Goal: Task Accomplishment & Management: Manage account settings

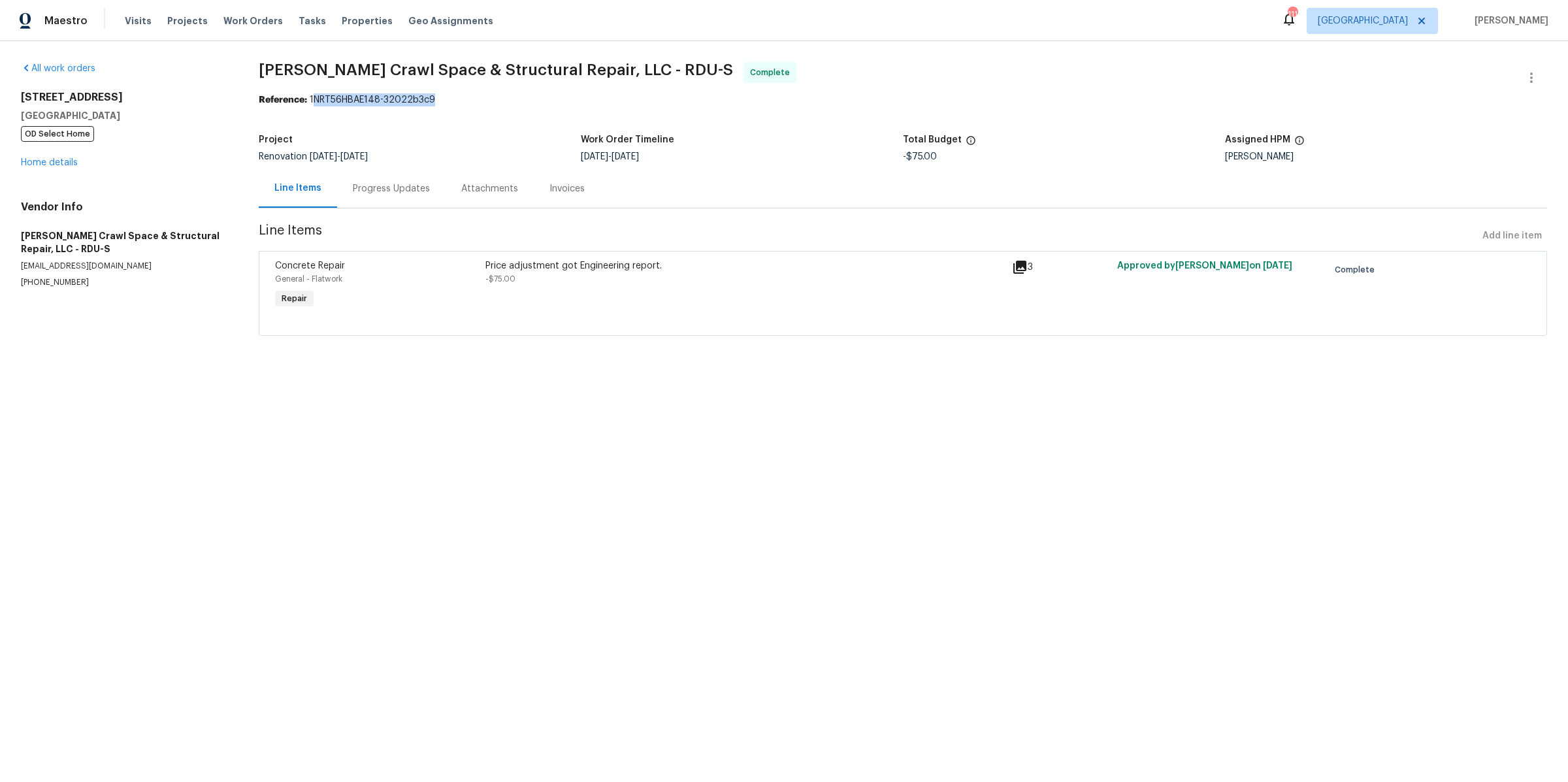
drag, startPoint x: 315, startPoint y: 100, endPoint x: 493, endPoint y: 100, distance: 178.0
click at [493, 100] on div "Reference: 1NRT56HBAE148-32022b3c9" at bounding box center [903, 100] width 1289 height 13
click at [845, 58] on div "All work orders 2219 Valley Rd Sanford, NC 27330 OD Select Home Home details Ve…" at bounding box center [784, 207] width 1568 height 331
click at [1532, 75] on icon "button" at bounding box center [1531, 77] width 16 height 16
click at [1236, 71] on div at bounding box center [784, 391] width 1568 height 782
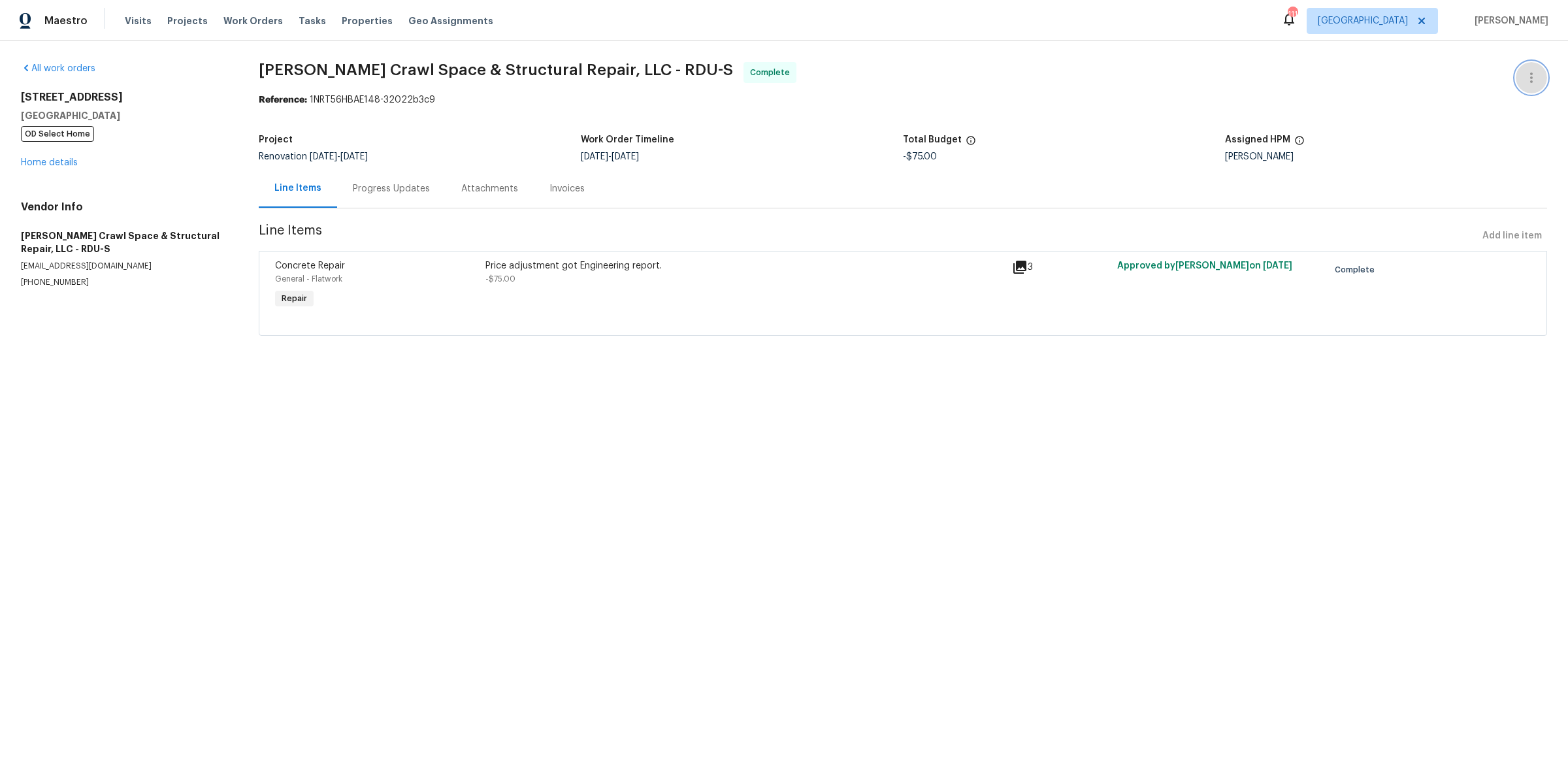
click at [1540, 71] on button "button" at bounding box center [1531, 77] width 31 height 31
click at [1444, 69] on li "Edit" at bounding box center [1489, 77] width 141 height 21
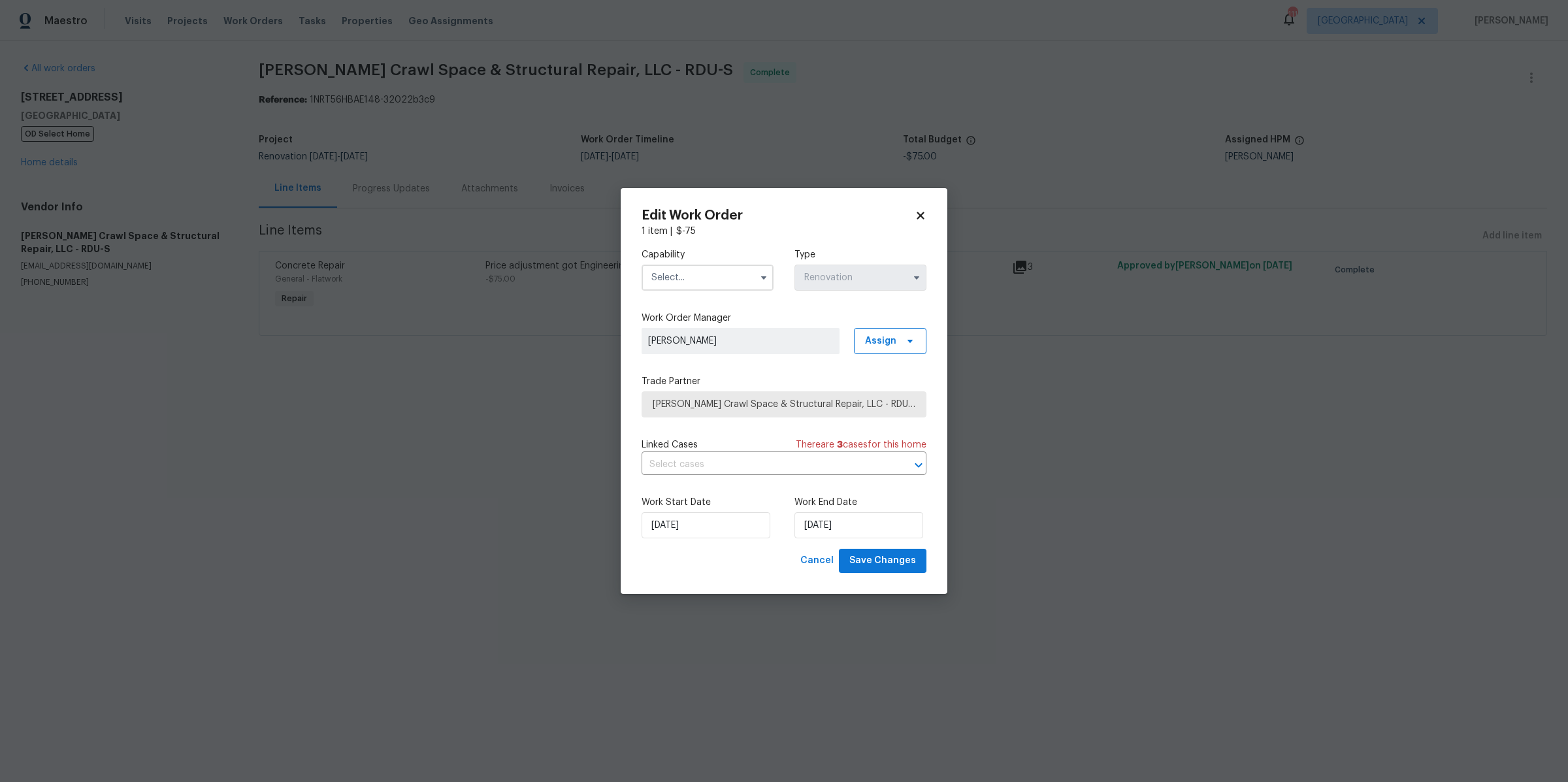
click at [800, 406] on span "[PERSON_NAME] Crawl Space & Structural Repair, LLC - RDU-S" at bounding box center [784, 404] width 263 height 13
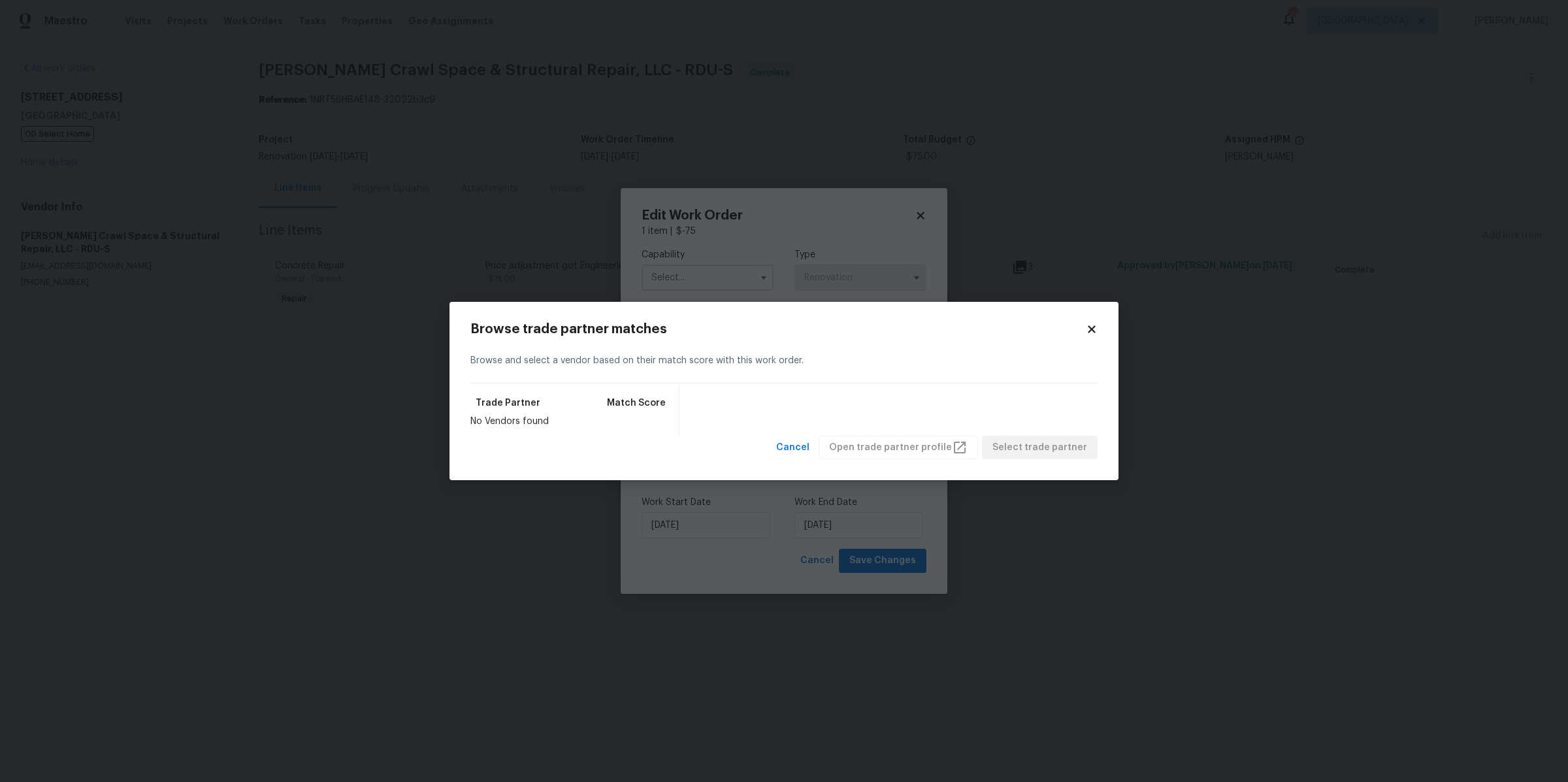
click at [1098, 326] on div "Browse trade partner matches Browse and select a vendor based on their match sc…" at bounding box center [784, 391] width 669 height 179
click at [1089, 327] on icon at bounding box center [1092, 329] width 7 height 7
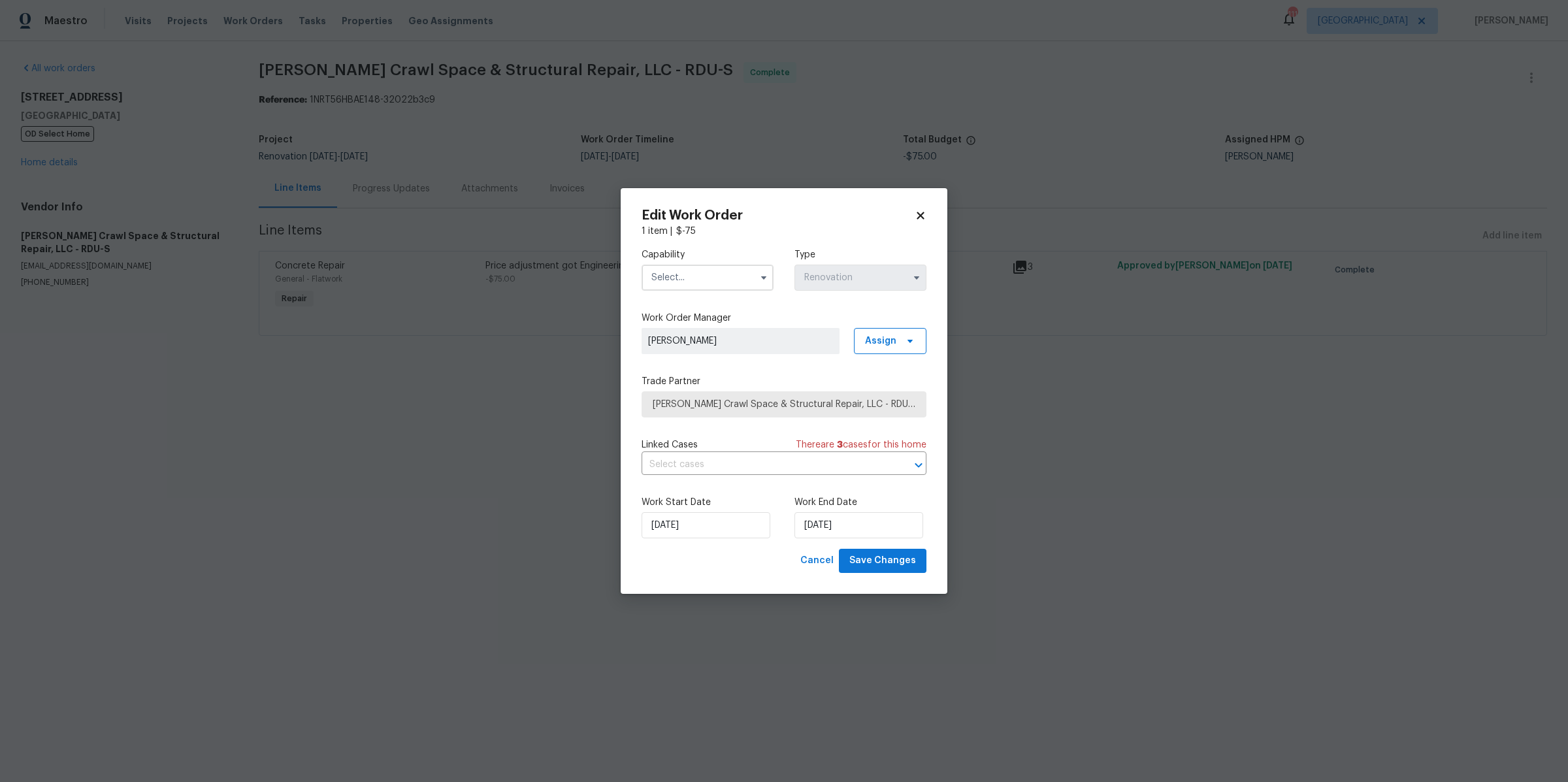
click at [917, 208] on div "Edit Work Order 1 item | $ -75 Capability Type Renovation Work Order Manager Pr…" at bounding box center [784, 391] width 327 height 406
click at [922, 210] on icon at bounding box center [920, 215] width 12 height 12
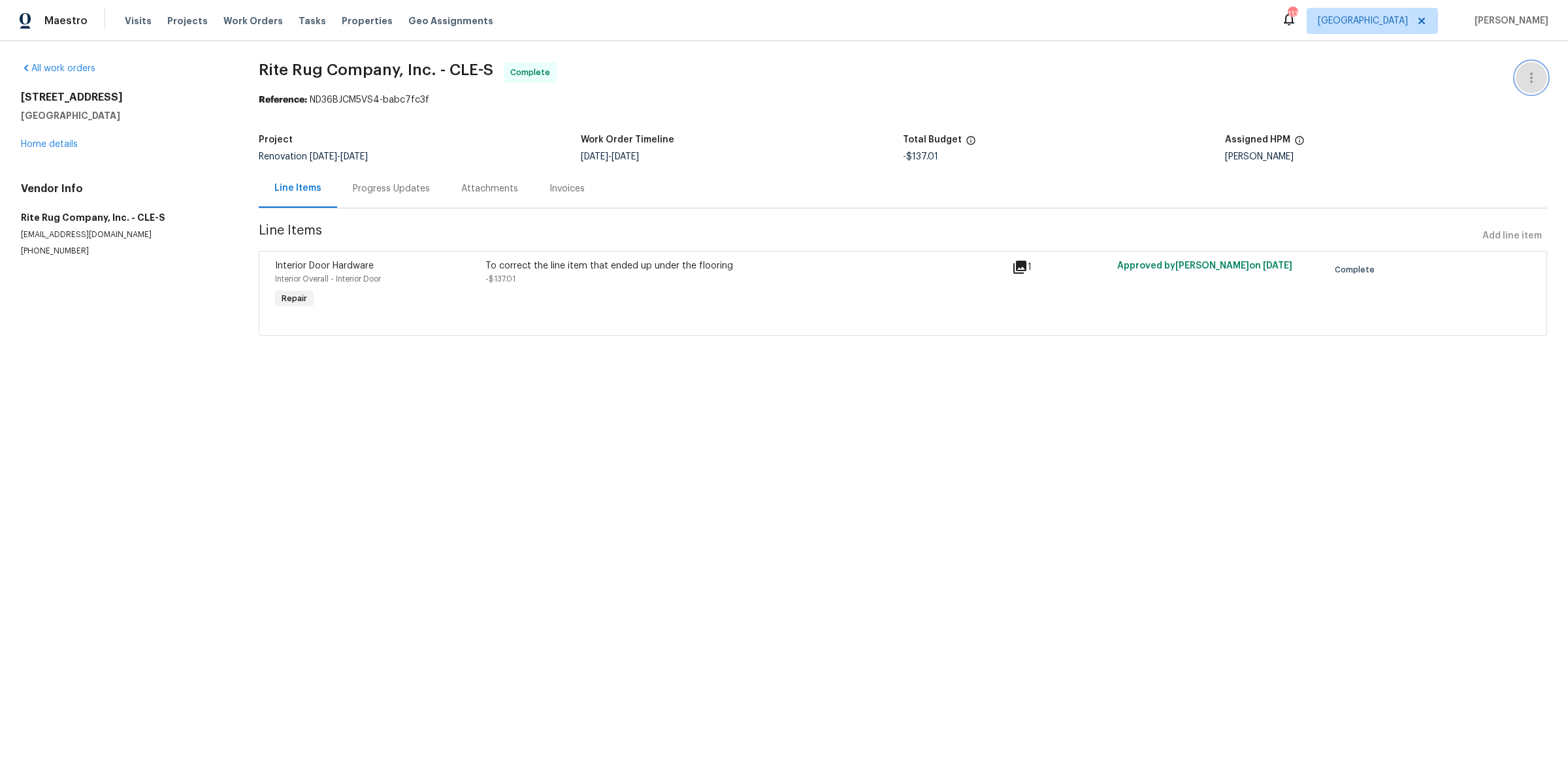
click at [1525, 77] on icon "button" at bounding box center [1531, 77] width 16 height 16
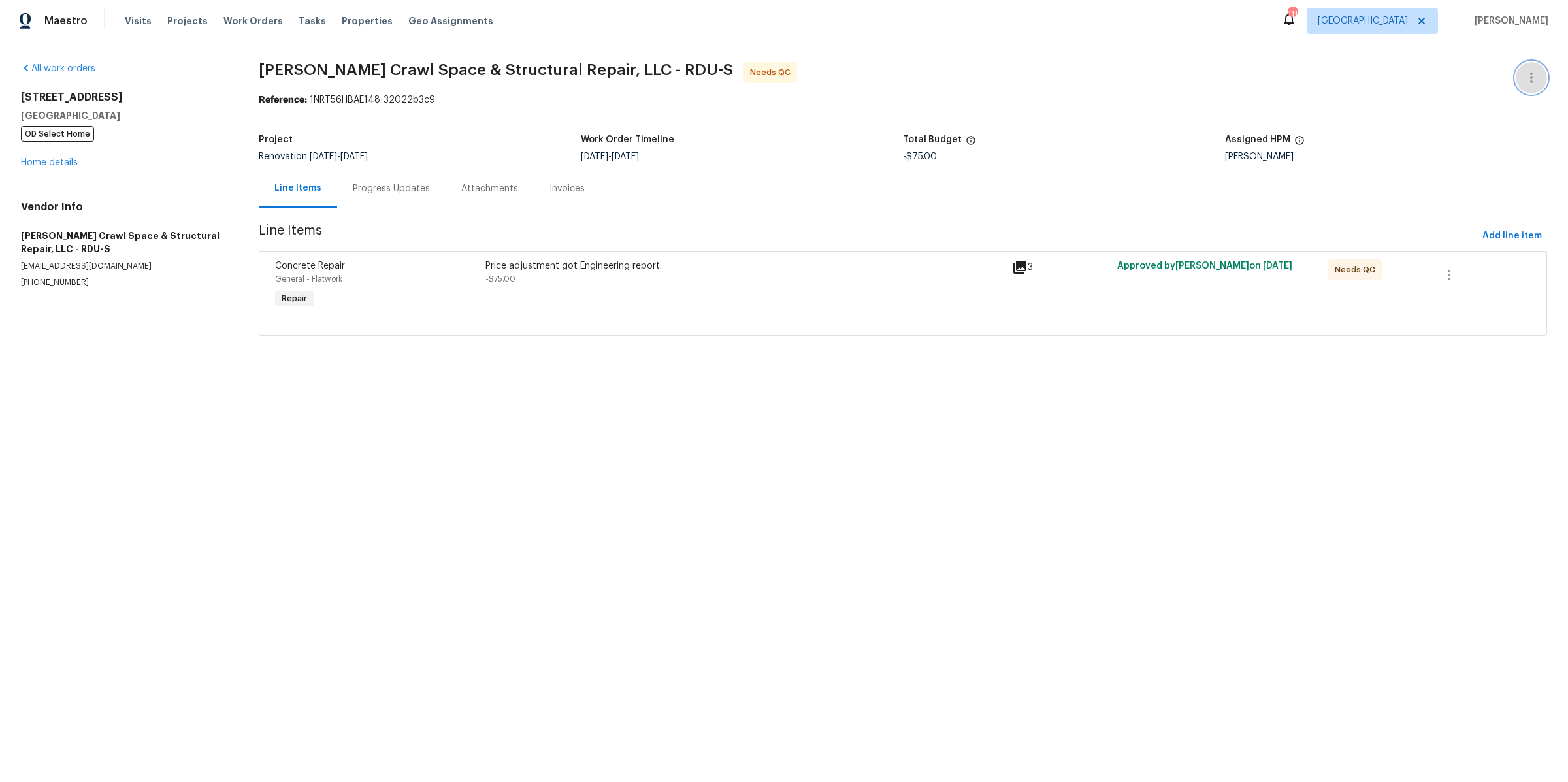
click at [1527, 77] on icon "button" at bounding box center [1531, 77] width 16 height 16
click at [1173, 31] on div at bounding box center [784, 391] width 1568 height 782
click at [1103, 327] on div at bounding box center [903, 319] width 1256 height 16
click at [890, 283] on div "Price adjustment got Engineering report. -$75.00" at bounding box center [745, 272] width 519 height 26
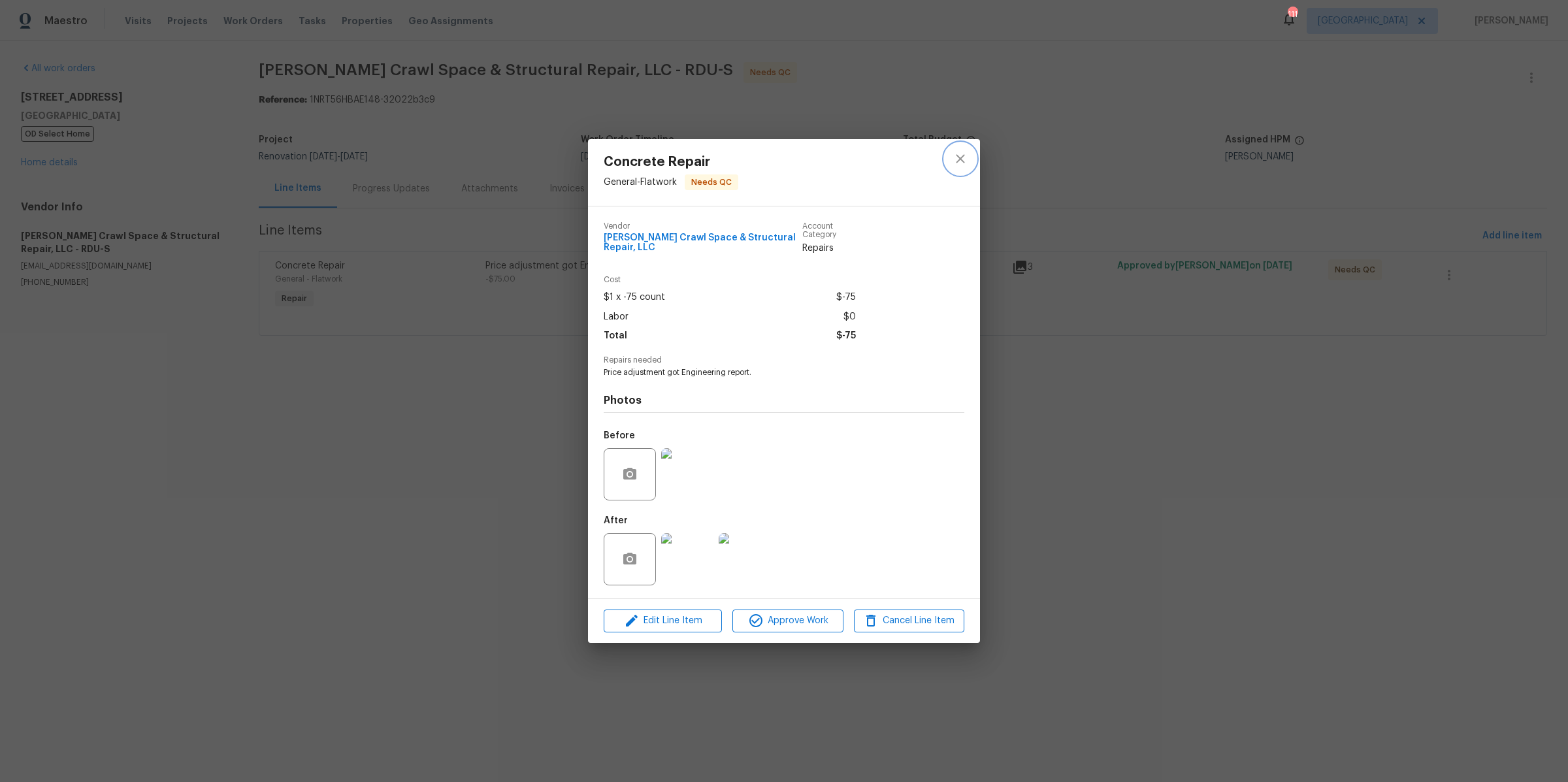
click at [958, 157] on icon "close" at bounding box center [960, 159] width 8 height 8
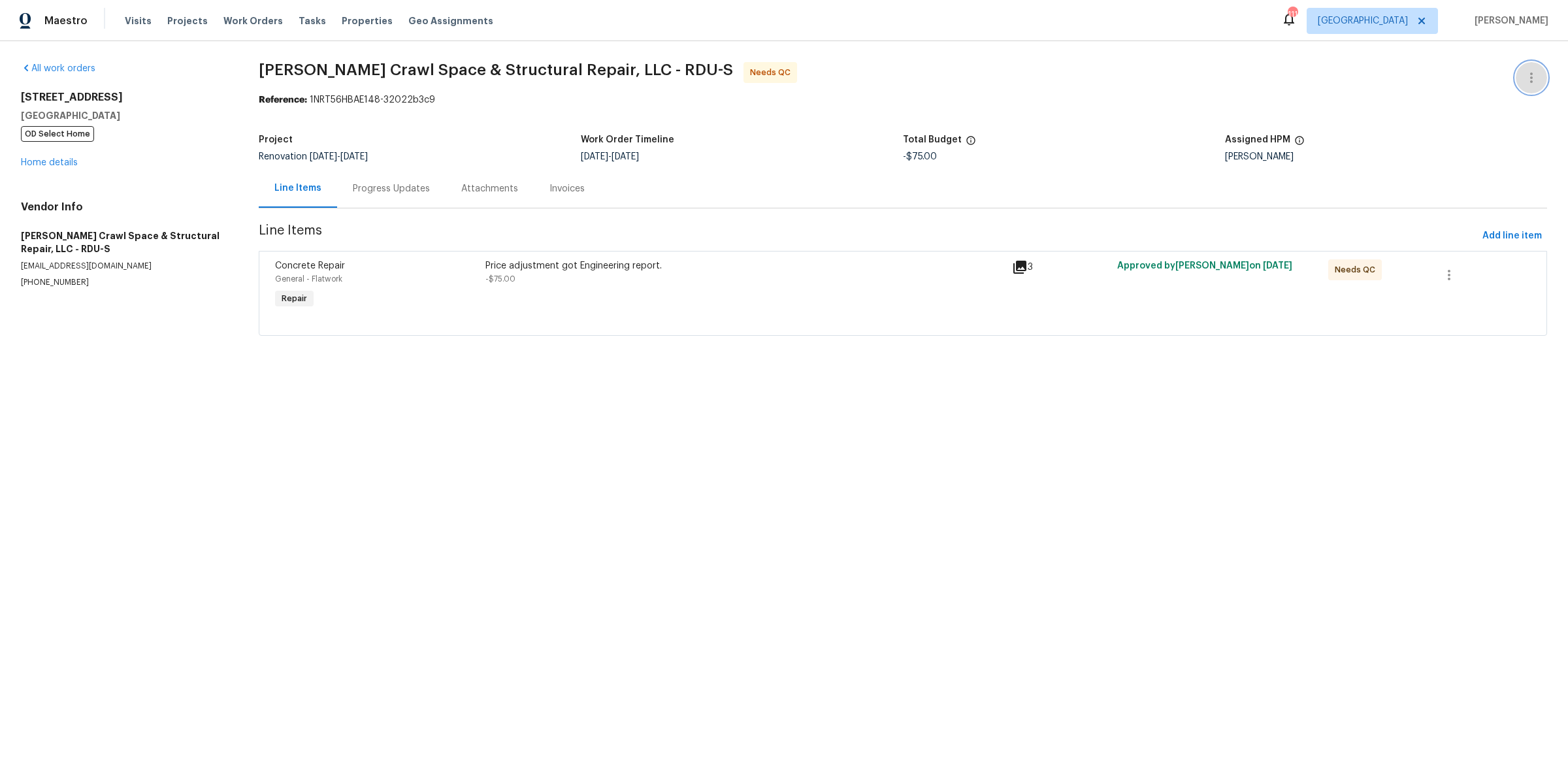
click at [1524, 73] on icon "button" at bounding box center [1531, 77] width 16 height 16
click at [1332, 92] on div at bounding box center [784, 391] width 1568 height 782
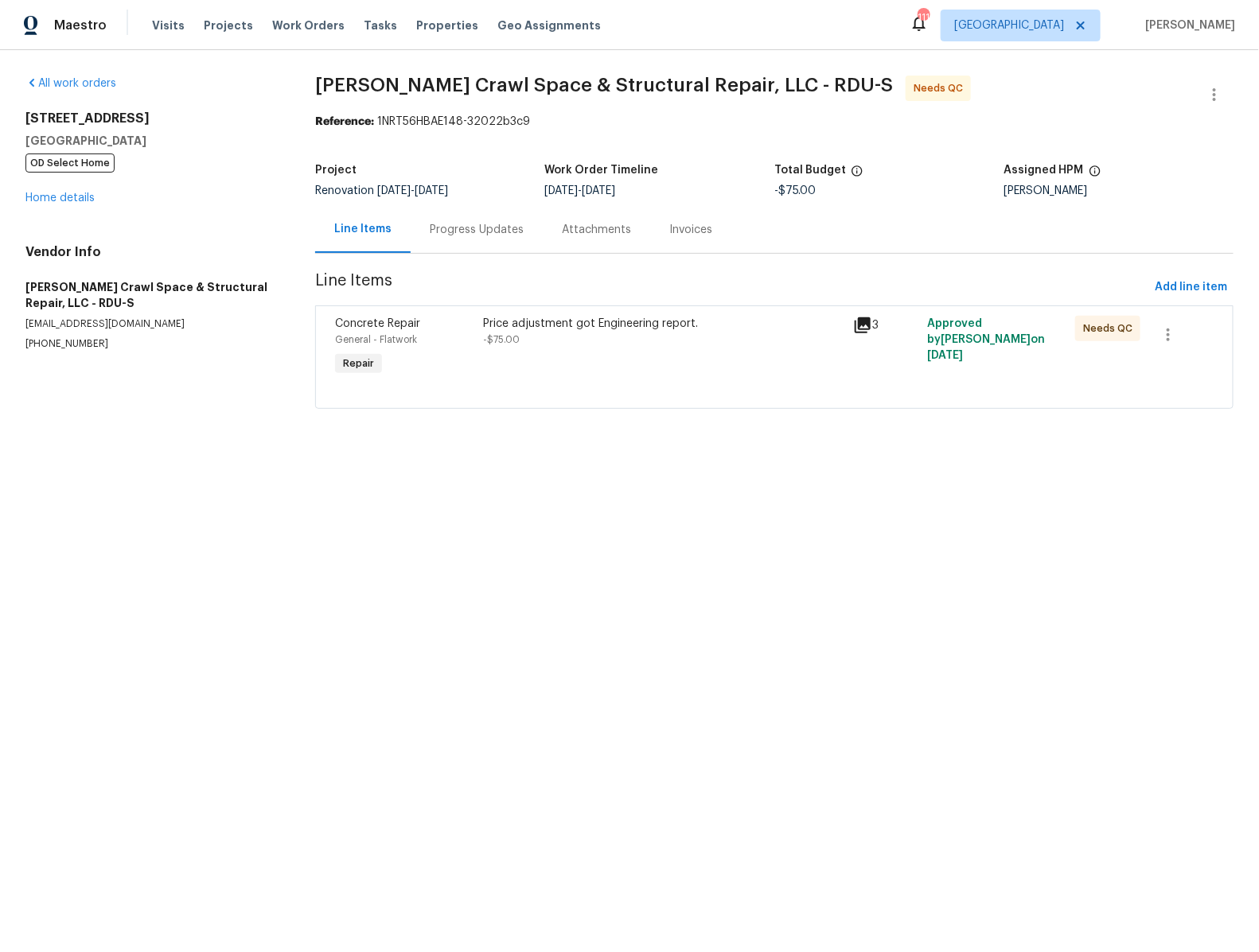
click at [1093, 371] on div "Needs QC" at bounding box center [1107, 348] width 74 height 73
click at [1037, 363] on div "Approved by [PERSON_NAME] on [DATE]" at bounding box center [996, 348] width 148 height 73
click at [1166, 336] on icon "button" at bounding box center [1168, 335] width 19 height 19
click at [906, 365] on div at bounding box center [629, 476] width 1259 height 952
click at [730, 354] on div "Price adjustment got Engineering report. -$75.00" at bounding box center [663, 348] width 370 height 73
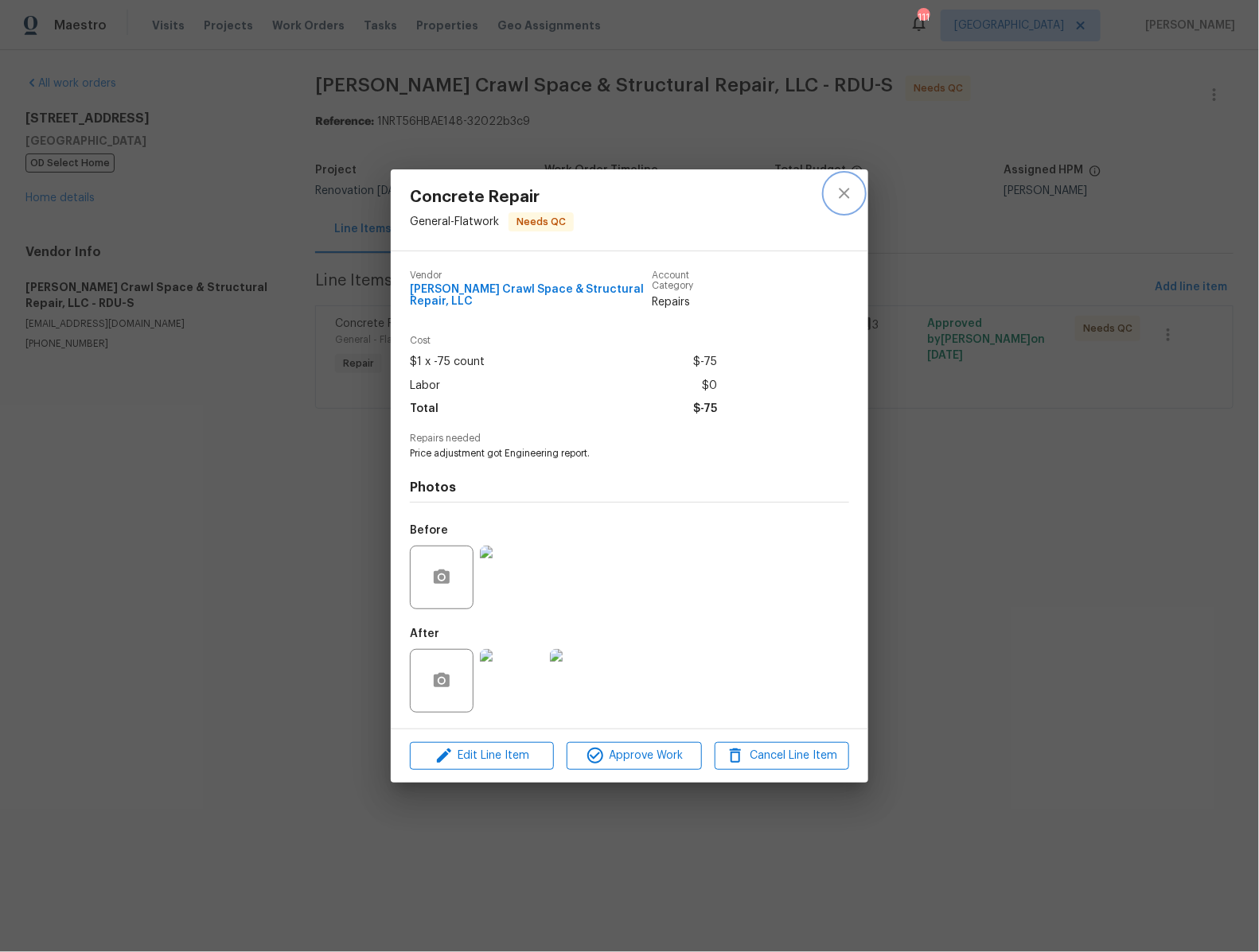
click at [848, 189] on icon "close" at bounding box center [844, 194] width 10 height 10
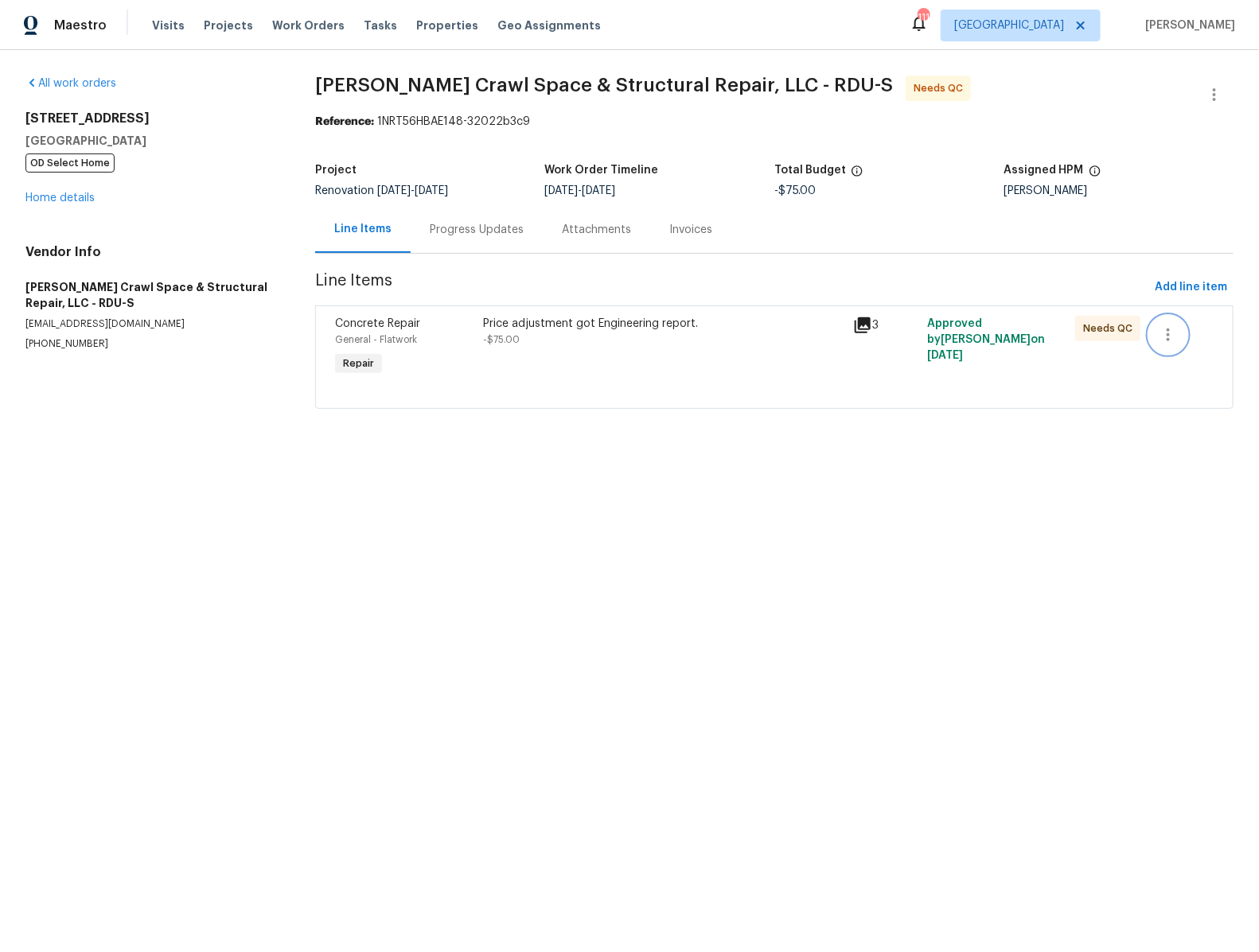
click at [1177, 331] on icon "button" at bounding box center [1168, 335] width 19 height 19
click at [840, 235] on div at bounding box center [629, 476] width 1259 height 952
click at [793, 366] on div "Price adjustment got Engineering report. -$75.00" at bounding box center [663, 348] width 370 height 73
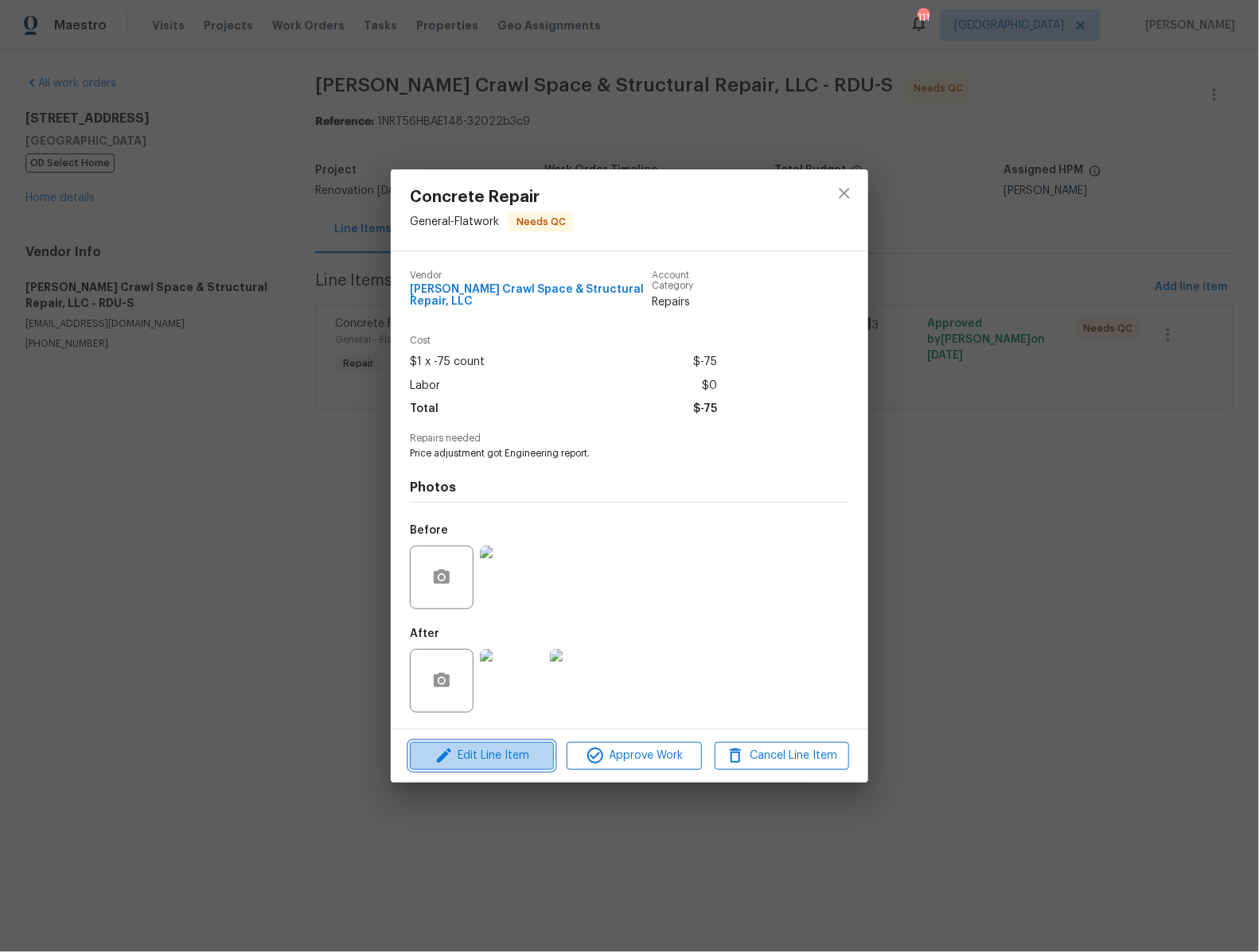
click at [499, 757] on span "Edit Line Item" at bounding box center [482, 757] width 135 height 20
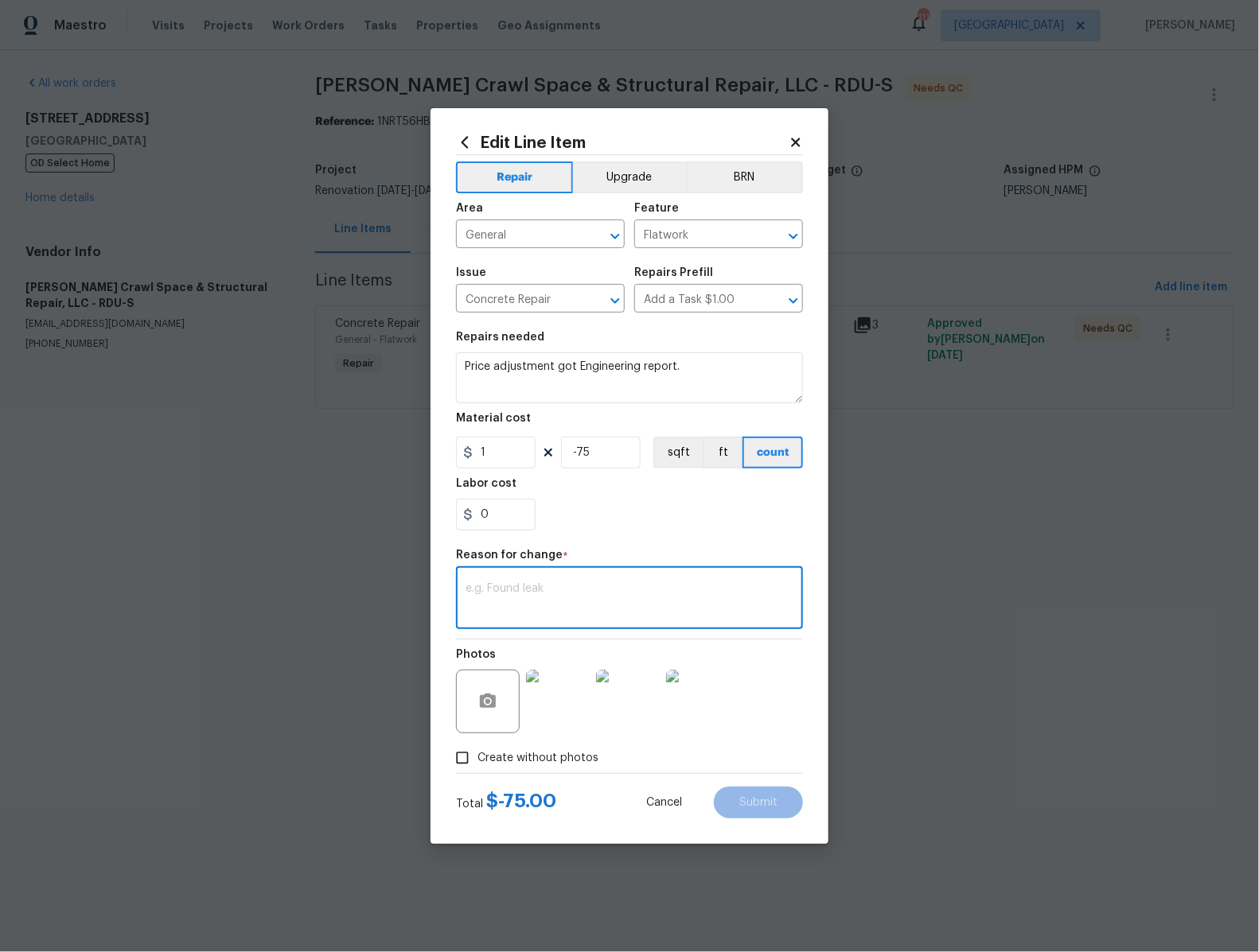
click at [623, 598] on textarea at bounding box center [629, 600] width 328 height 34
click at [798, 140] on icon at bounding box center [795, 142] width 8 height 8
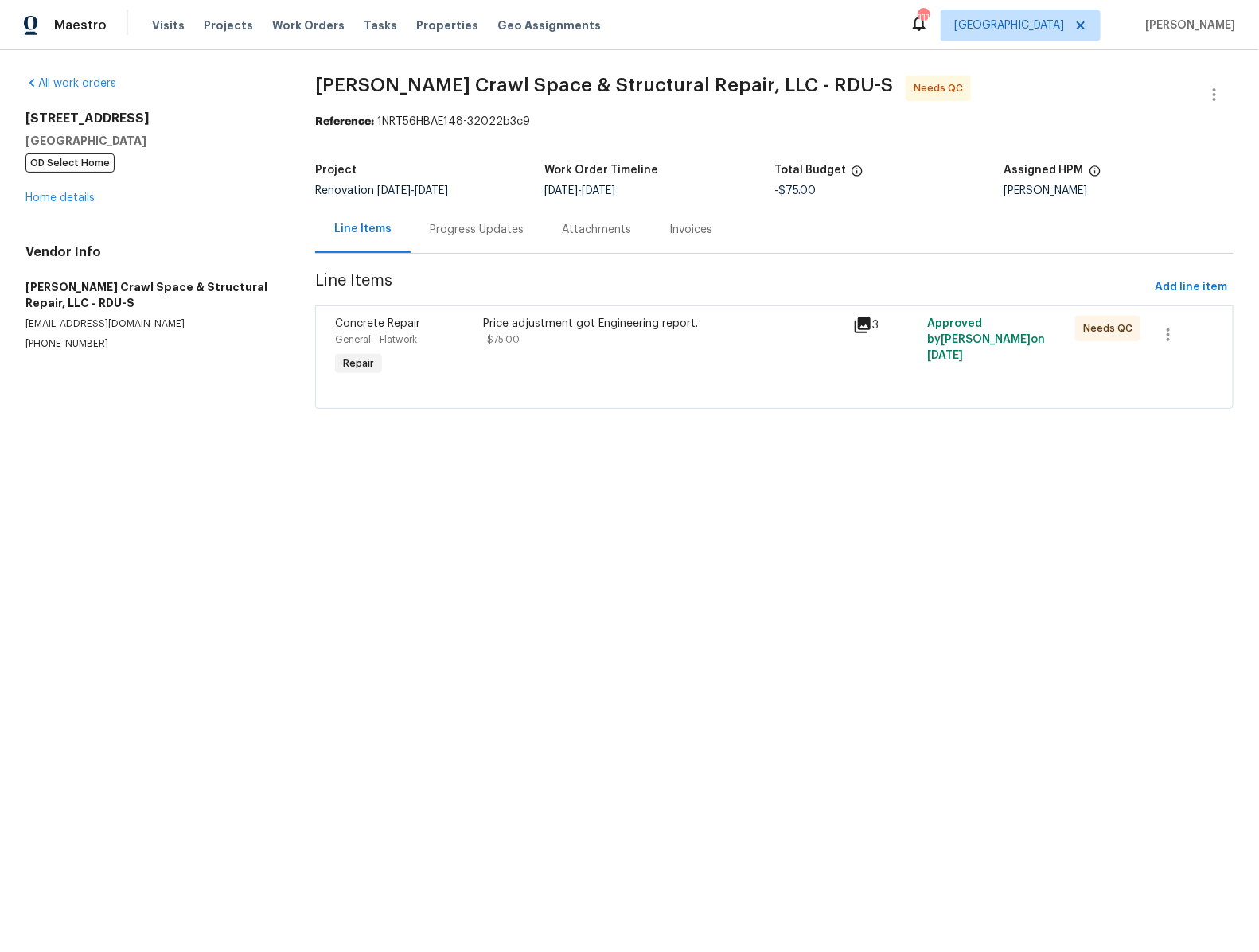
click at [826, 345] on div "Price adjustment got Engineering report. -$75.00" at bounding box center [664, 332] width 360 height 32
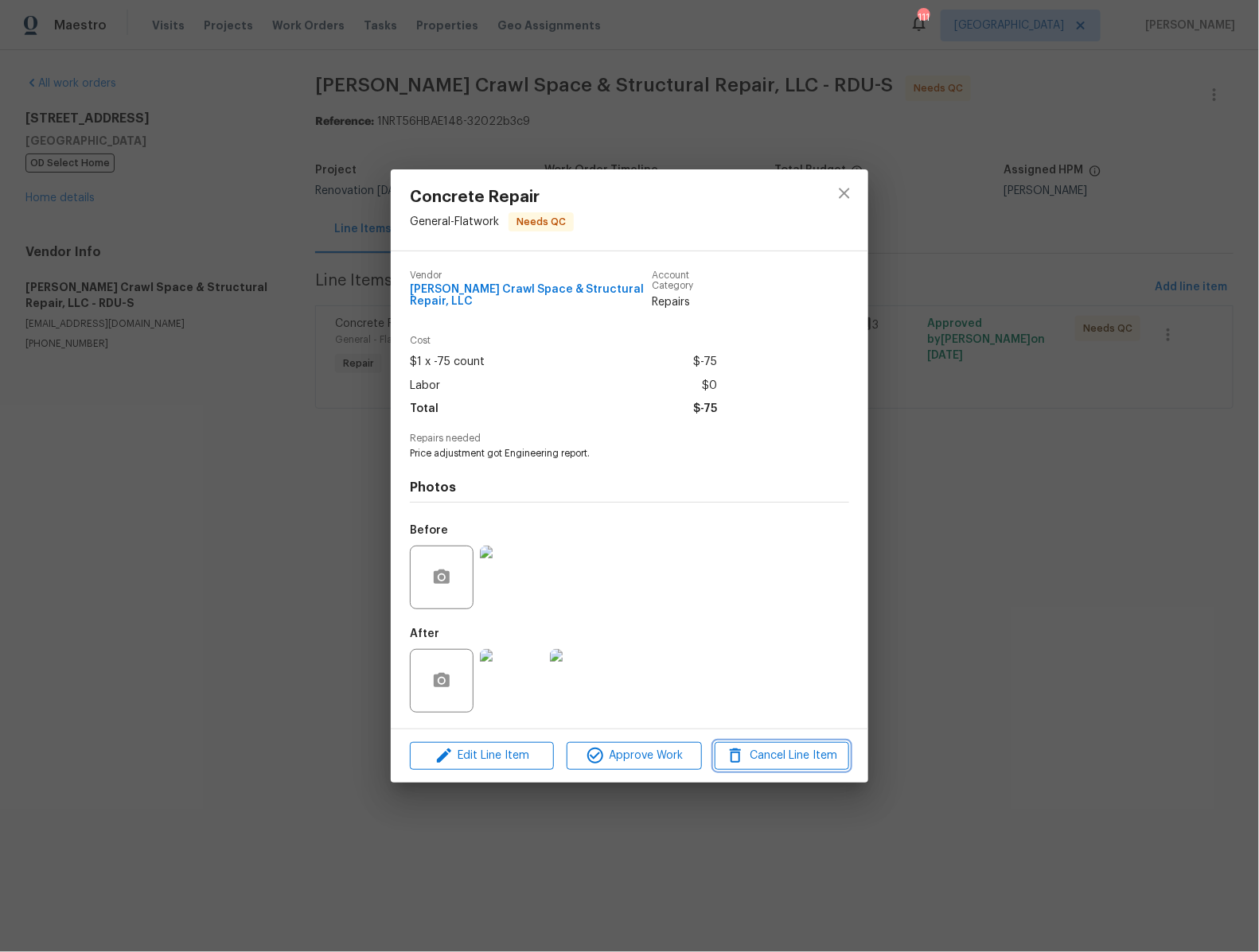
click at [787, 756] on span "Cancel Line Item" at bounding box center [782, 757] width 125 height 20
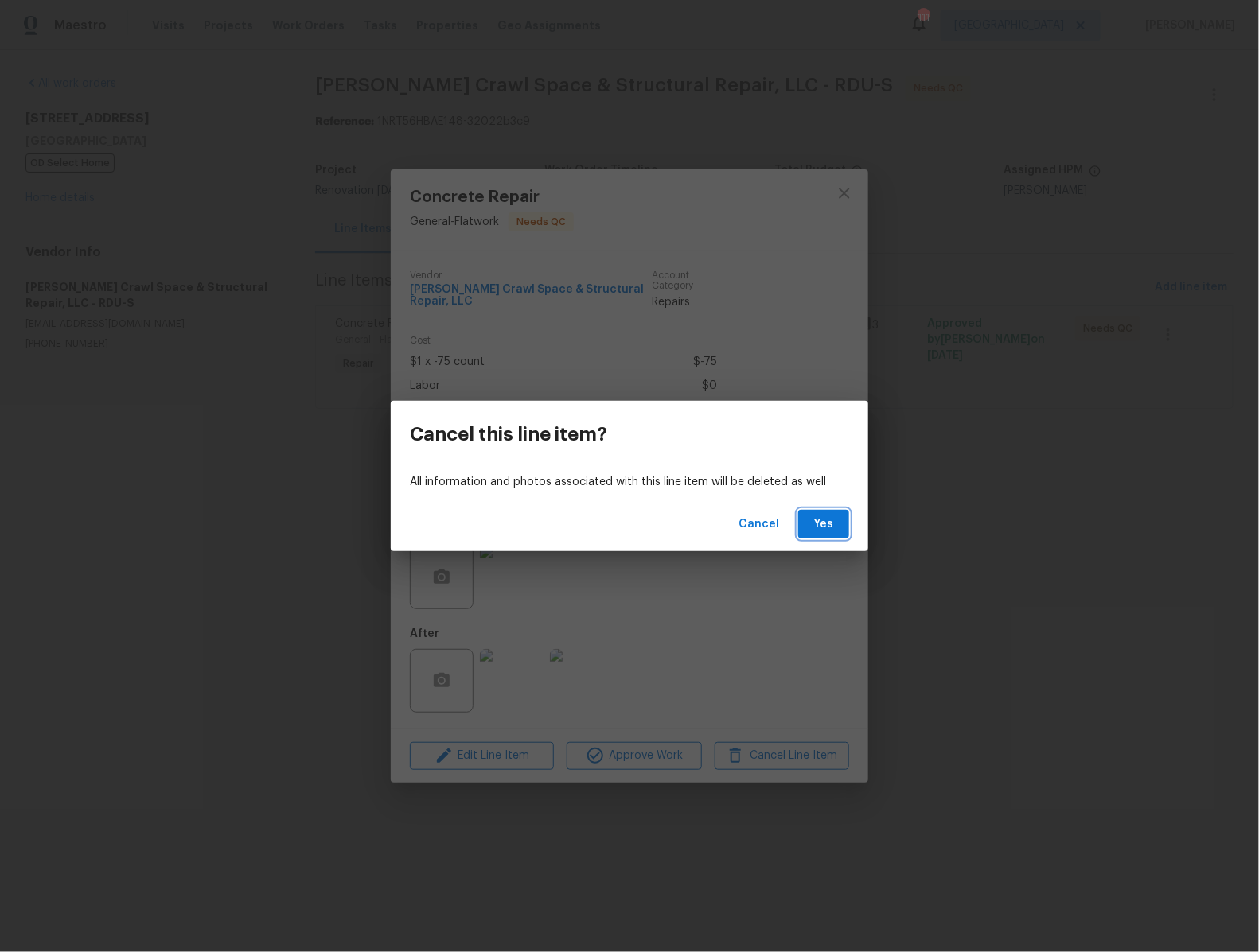
click at [829, 514] on span "Yes" at bounding box center [824, 524] width 25 height 20
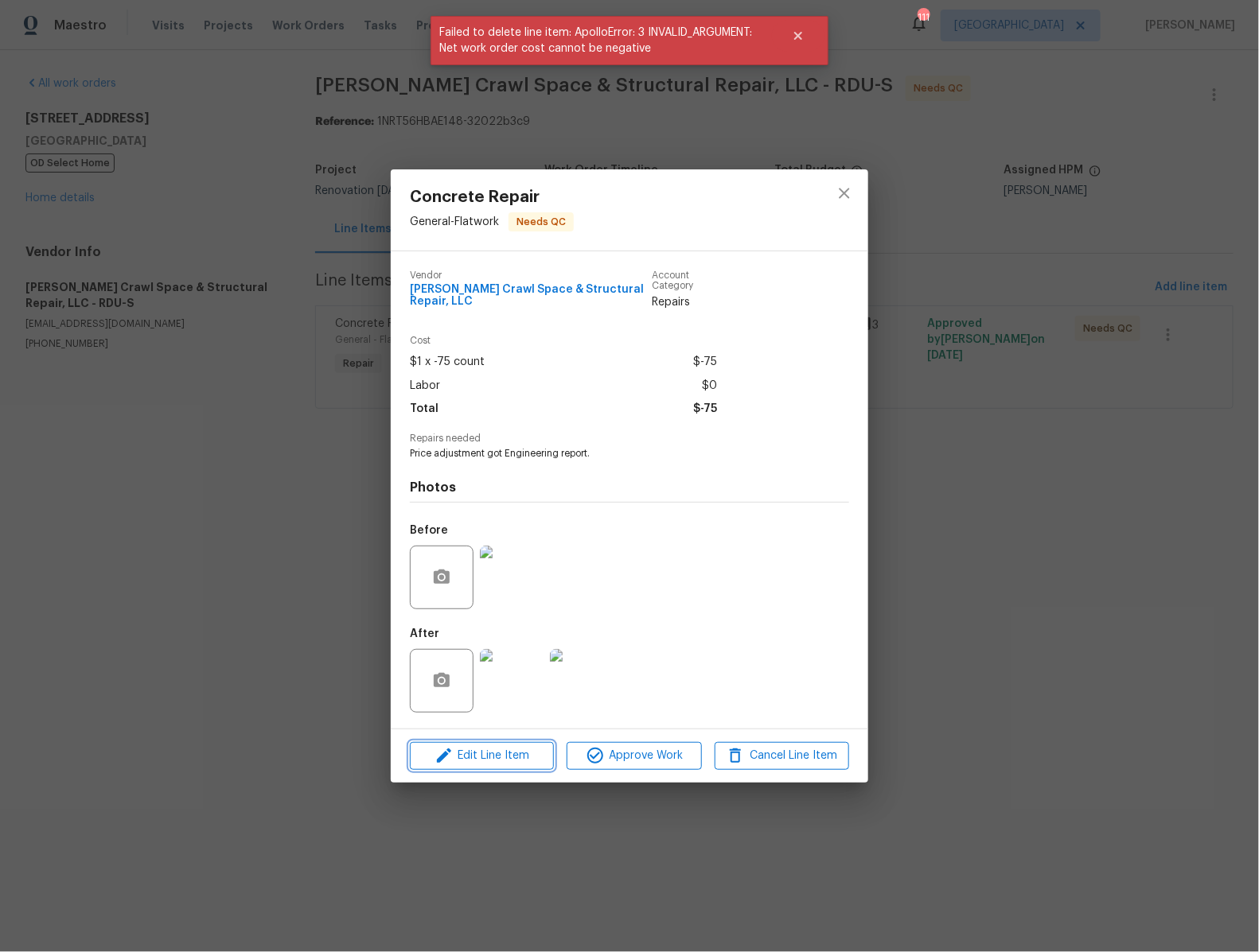
click at [488, 753] on span "Edit Line Item" at bounding box center [482, 757] width 135 height 20
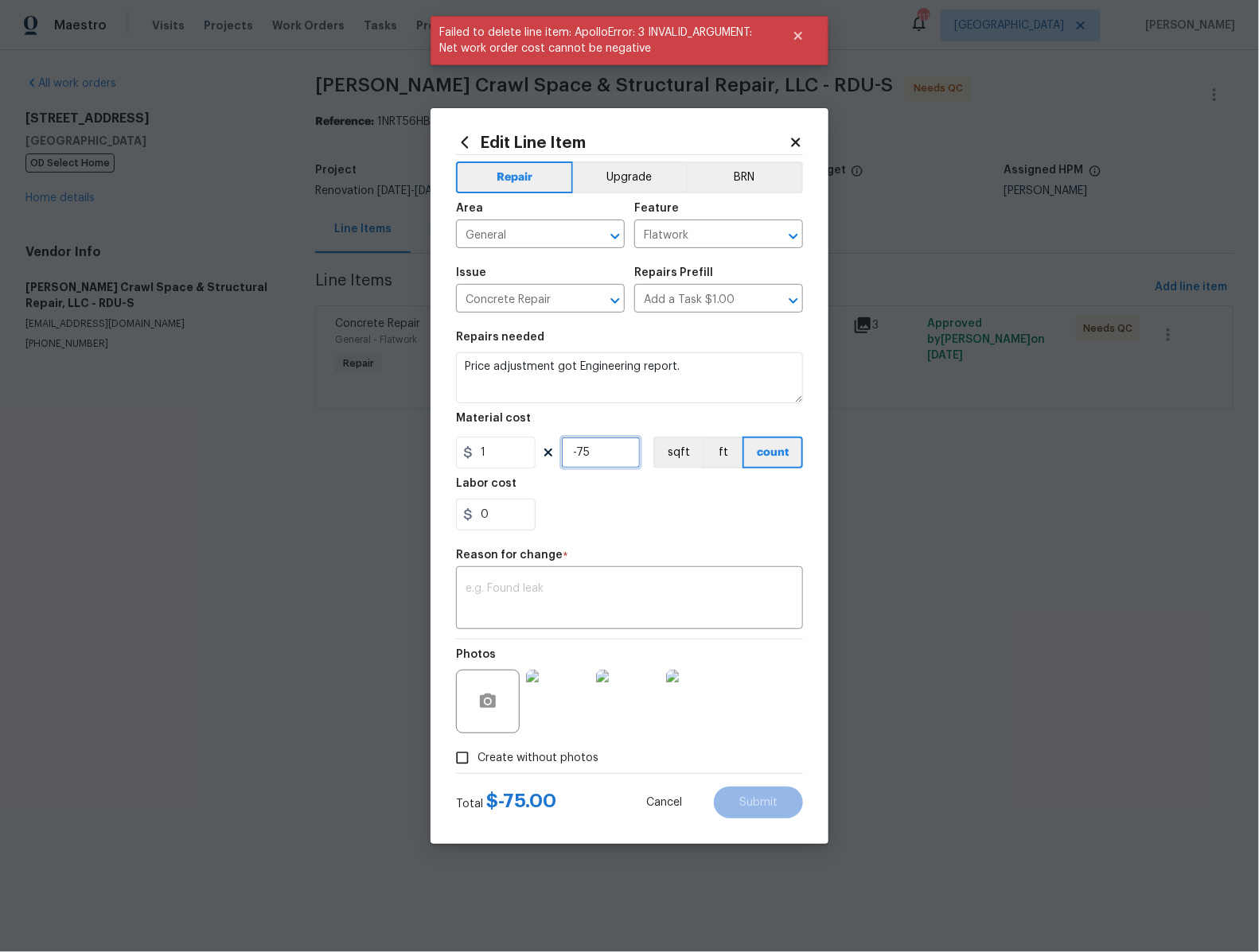
click at [601, 459] on input "-75" at bounding box center [600, 453] width 80 height 32
click at [595, 452] on input "-75" at bounding box center [600, 453] width 80 height 32
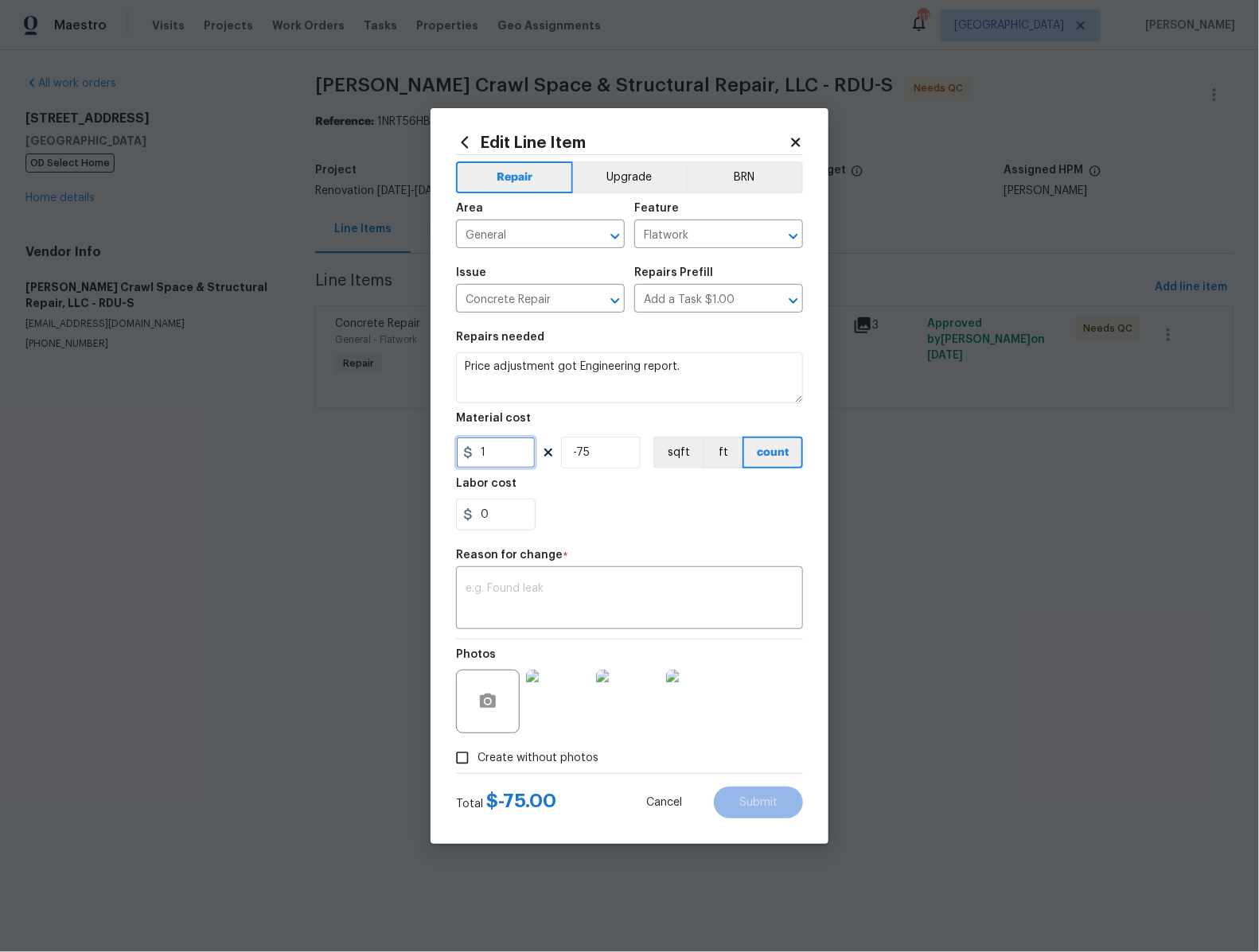
click at [511, 452] on input "1" at bounding box center [496, 453] width 80 height 32
type input "0"
click at [628, 444] on input "-75" at bounding box center [600, 453] width 80 height 32
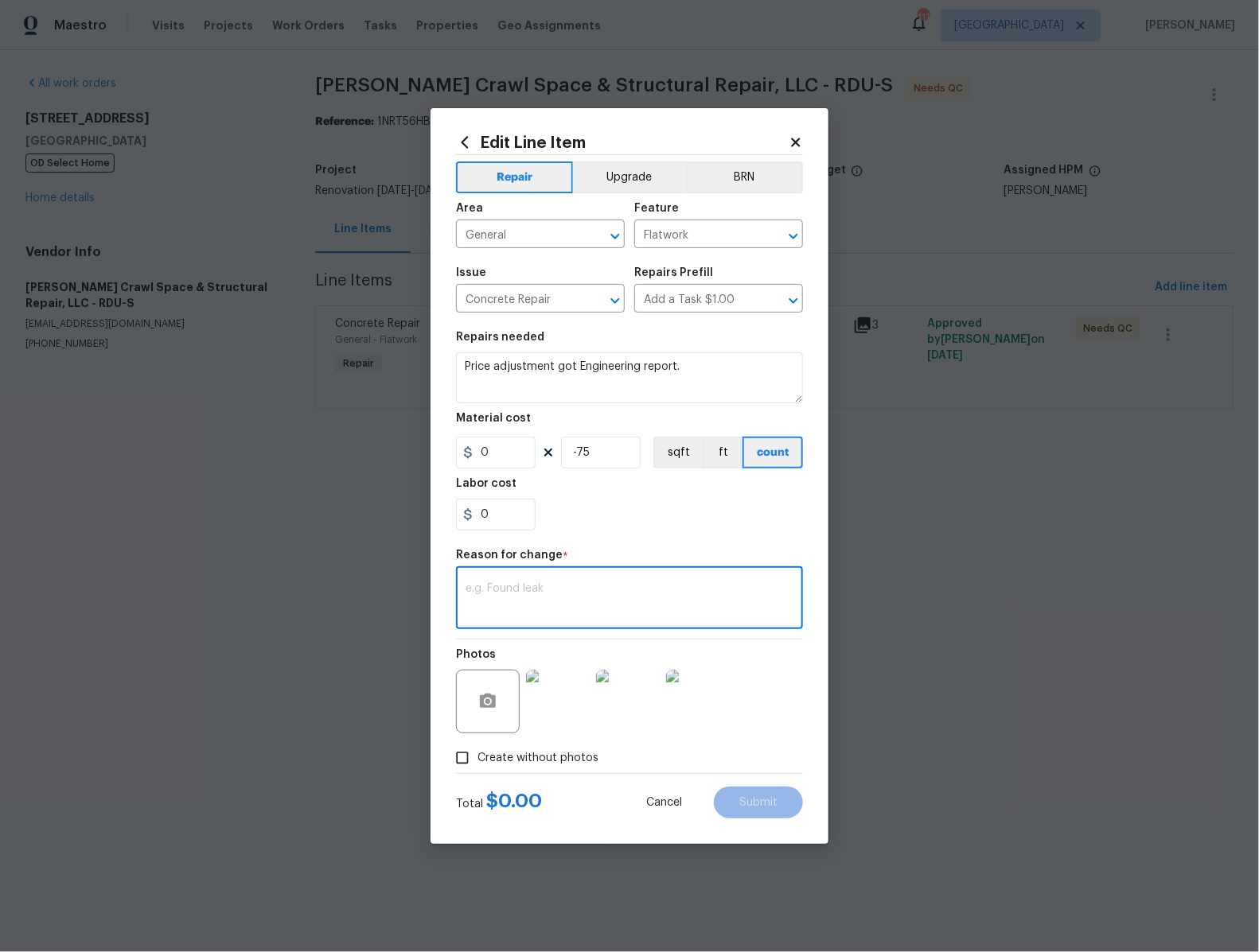
click at [563, 604] on textarea at bounding box center [629, 600] width 328 height 34
type textarea "ENGBUGS-55446"
click at [640, 531] on section "Repairs needed Price adjustment got Engineering report. Material cost 0 -75 sqf…" at bounding box center [630, 431] width 347 height 218
click at [644, 602] on textarea "ENGBUGS-55446" at bounding box center [629, 600] width 328 height 34
click at [499, 455] on input "0" at bounding box center [496, 453] width 80 height 32
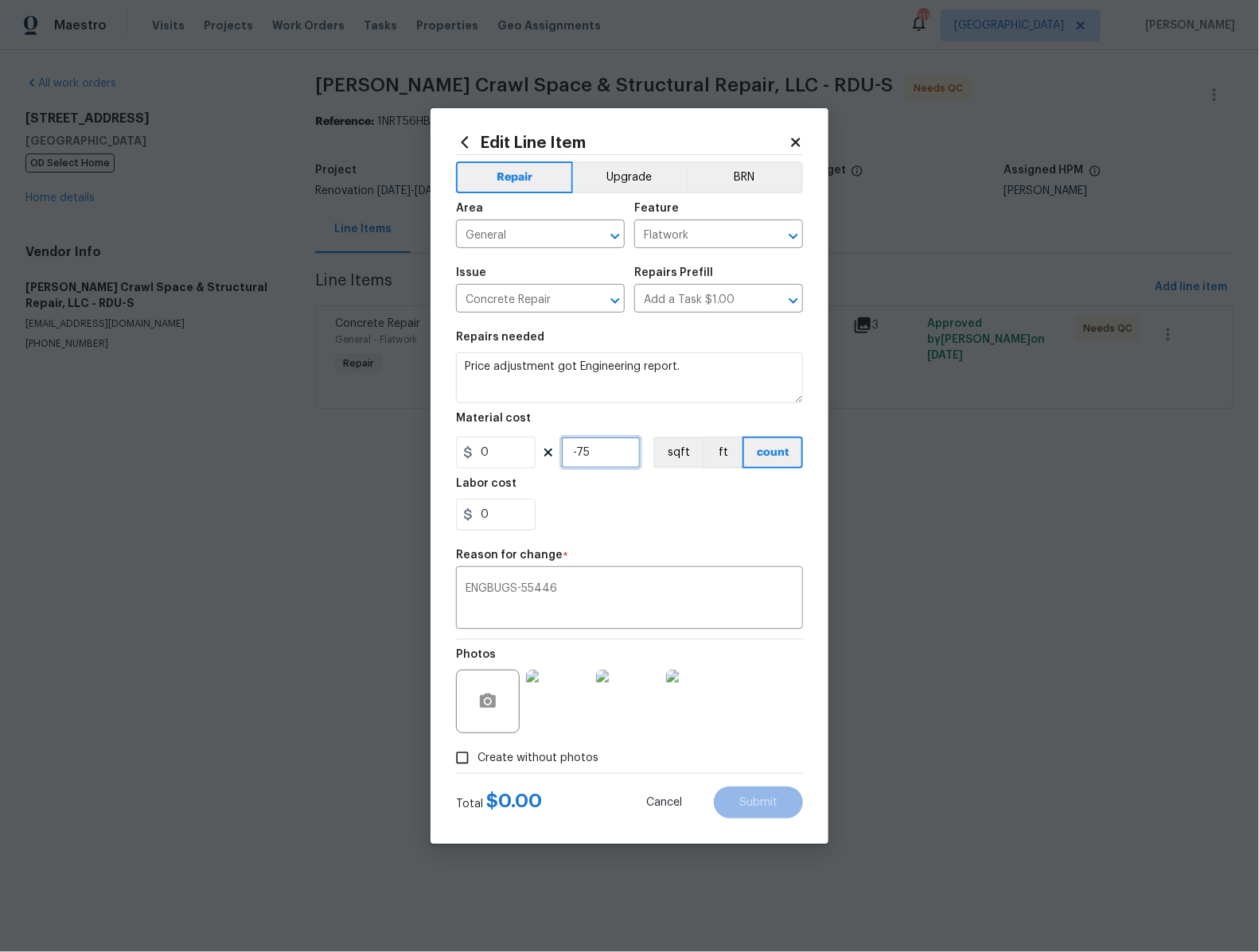
click at [604, 447] on input "-75" at bounding box center [600, 453] width 80 height 32
click at [583, 383] on textarea "Price adjustment got Engineering report." at bounding box center [630, 378] width 347 height 51
click at [632, 513] on div "0" at bounding box center [630, 515] width 347 height 32
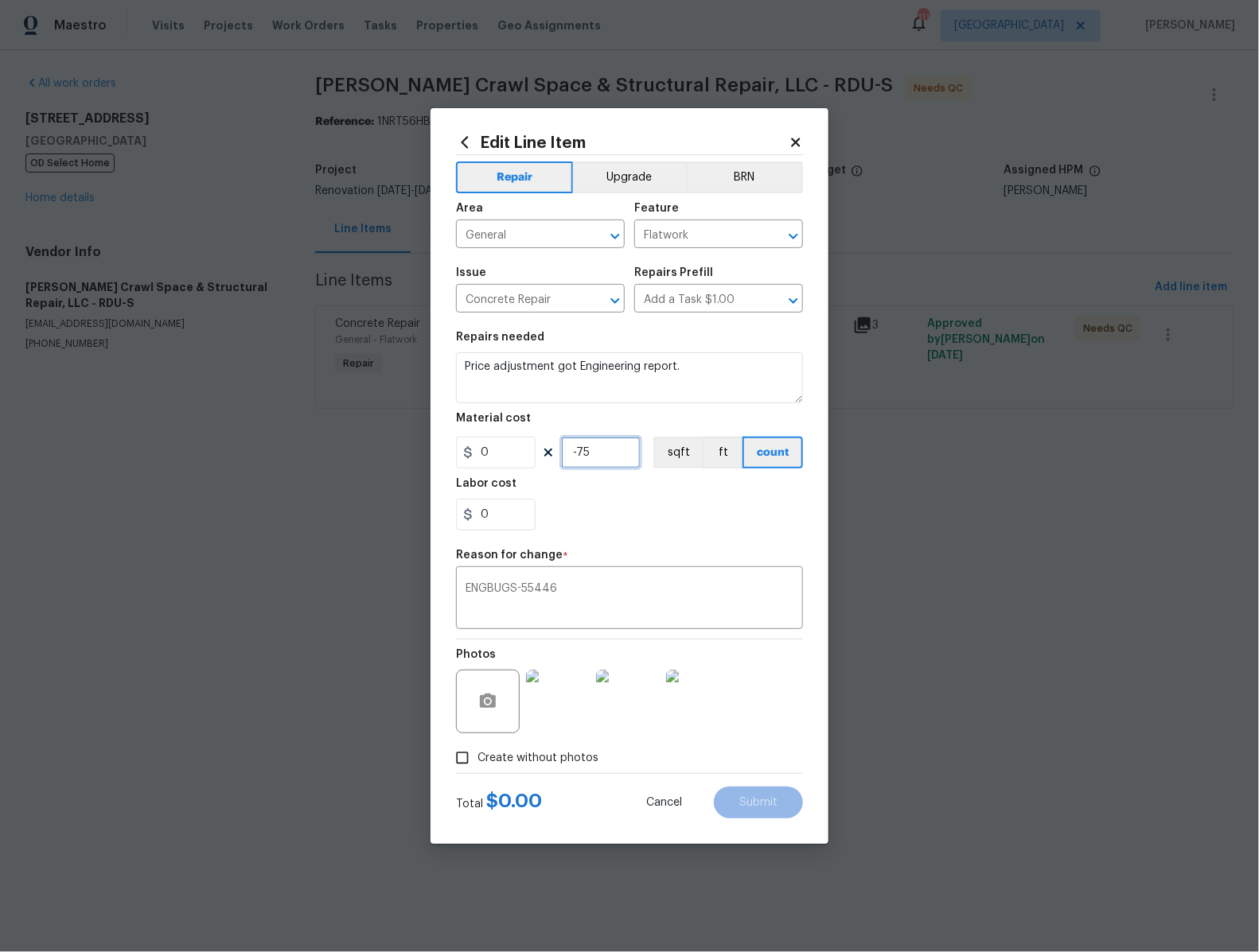
click at [608, 454] on input "-75" at bounding box center [600, 453] width 80 height 32
click at [582, 457] on input "-7" at bounding box center [600, 453] width 80 height 32
drag, startPoint x: 568, startPoint y: 456, endPoint x: 660, endPoint y: 459, distance: 92.0
click at [659, 459] on div "0 -7 sqft ft count" at bounding box center [630, 453] width 347 height 32
click at [584, 460] on input "-7" at bounding box center [600, 453] width 80 height 32
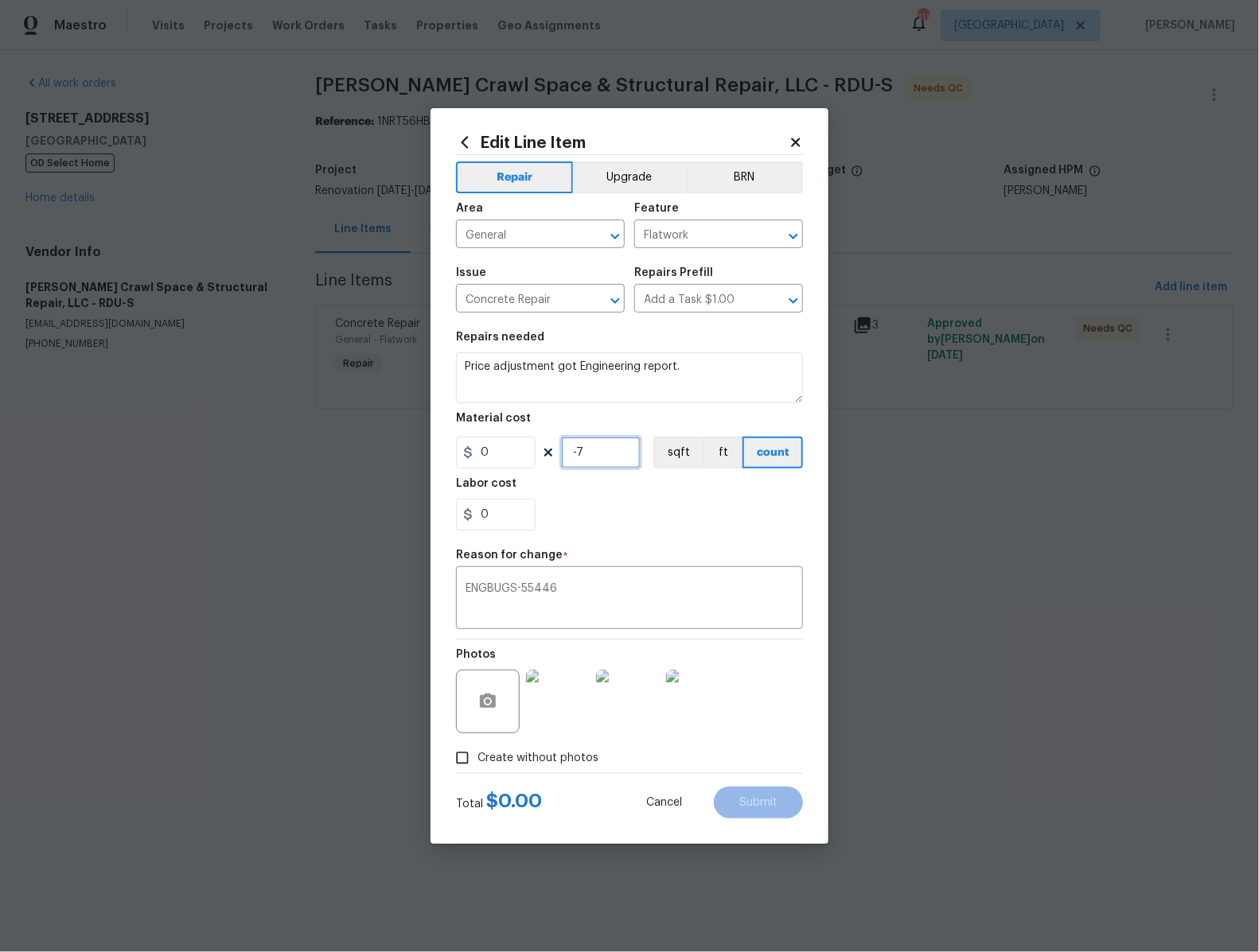
type input "-7"
click at [509, 526] on input "0" at bounding box center [496, 515] width 80 height 32
type input "2"
type input "1"
type input "0"
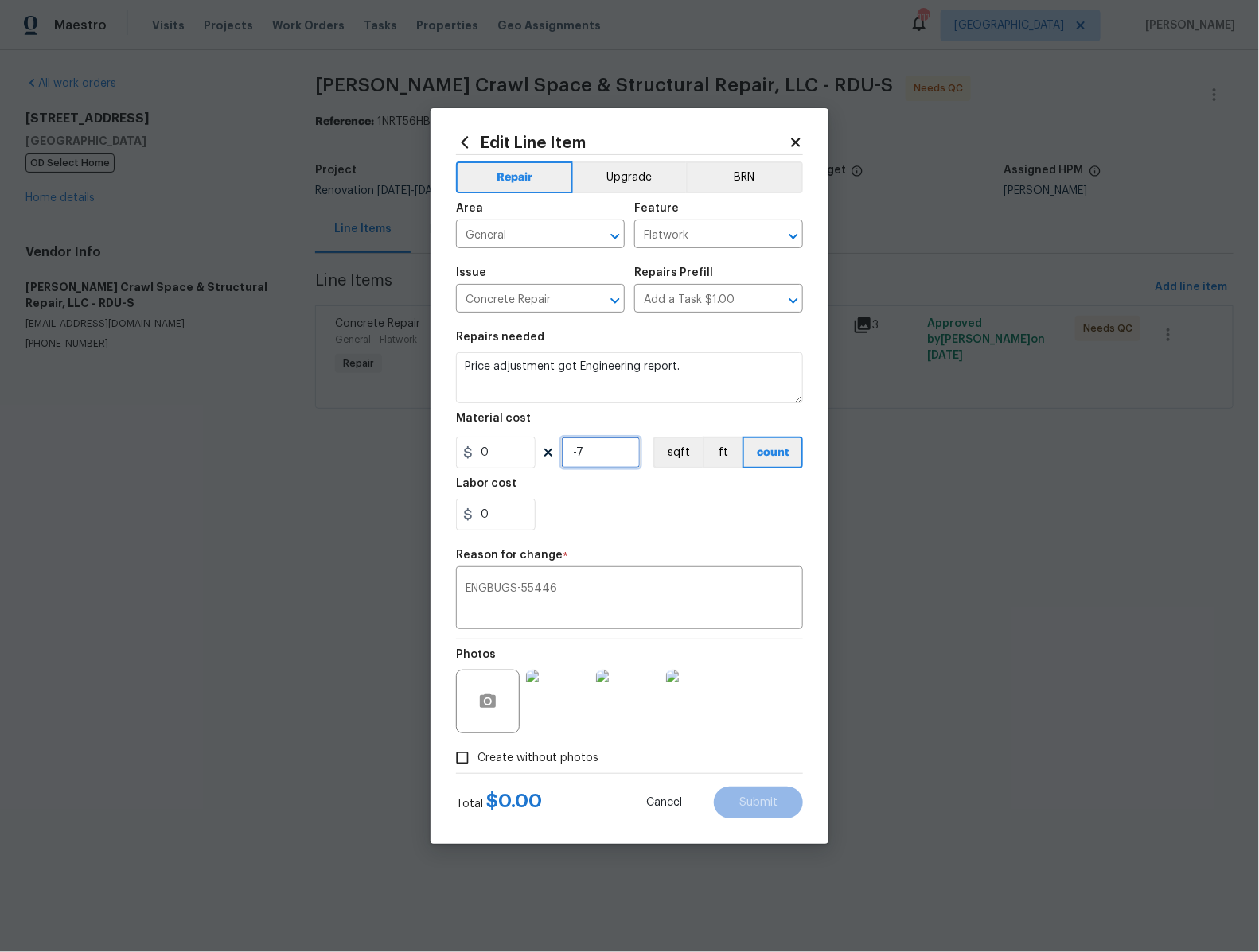
click at [595, 461] on input "-7" at bounding box center [600, 453] width 80 height 32
click at [595, 449] on input "-7" at bounding box center [600, 453] width 80 height 32
click at [691, 449] on button "sqft" at bounding box center [678, 453] width 50 height 32
click at [604, 456] on input "-3" at bounding box center [600, 453] width 80 height 32
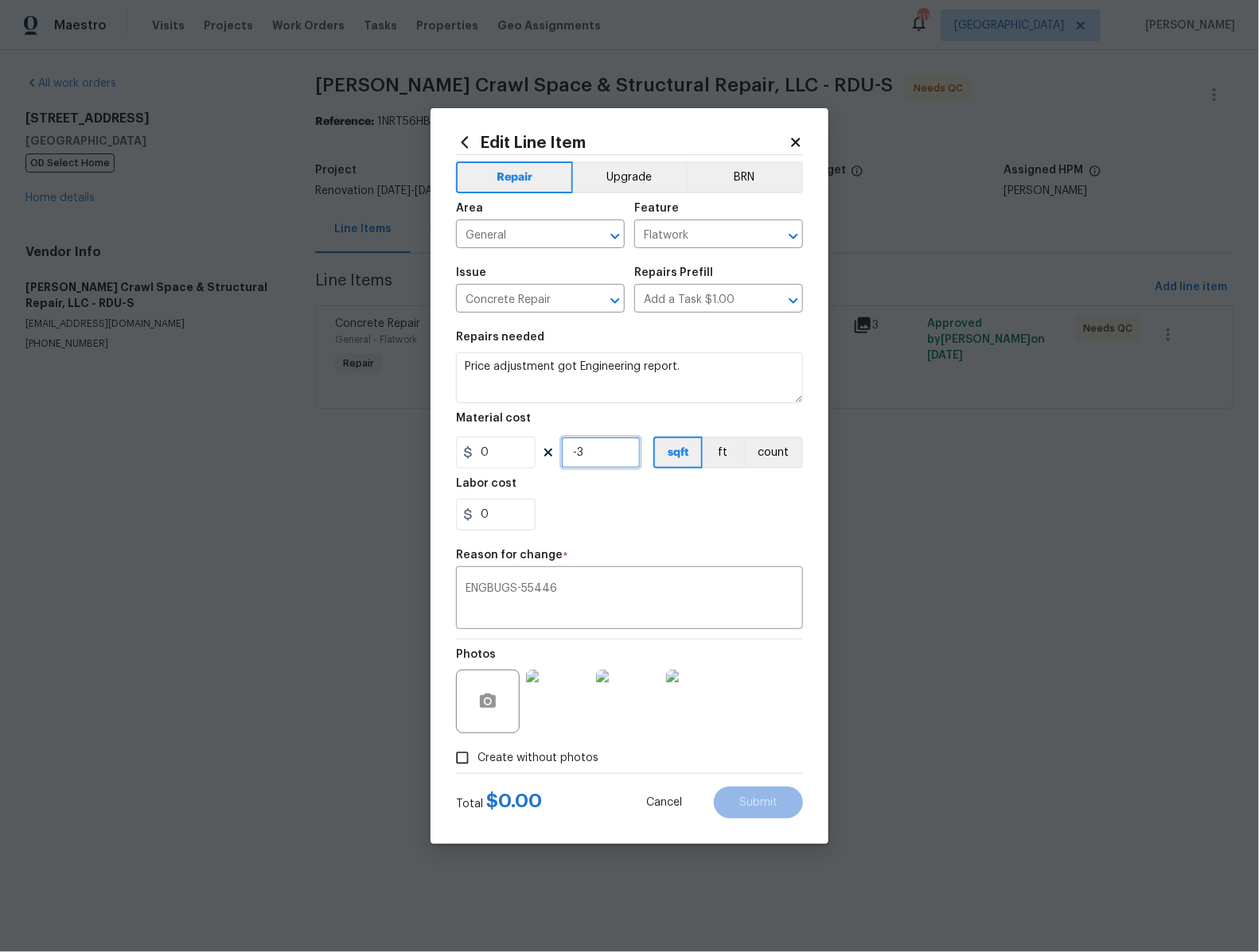
click at [604, 456] on input "-3" at bounding box center [600, 453] width 80 height 32
click at [631, 512] on div "0" at bounding box center [630, 515] width 347 height 32
click at [599, 456] on input "0" at bounding box center [600, 453] width 80 height 32
type input "2"
click at [652, 501] on div "0" at bounding box center [630, 515] width 347 height 32
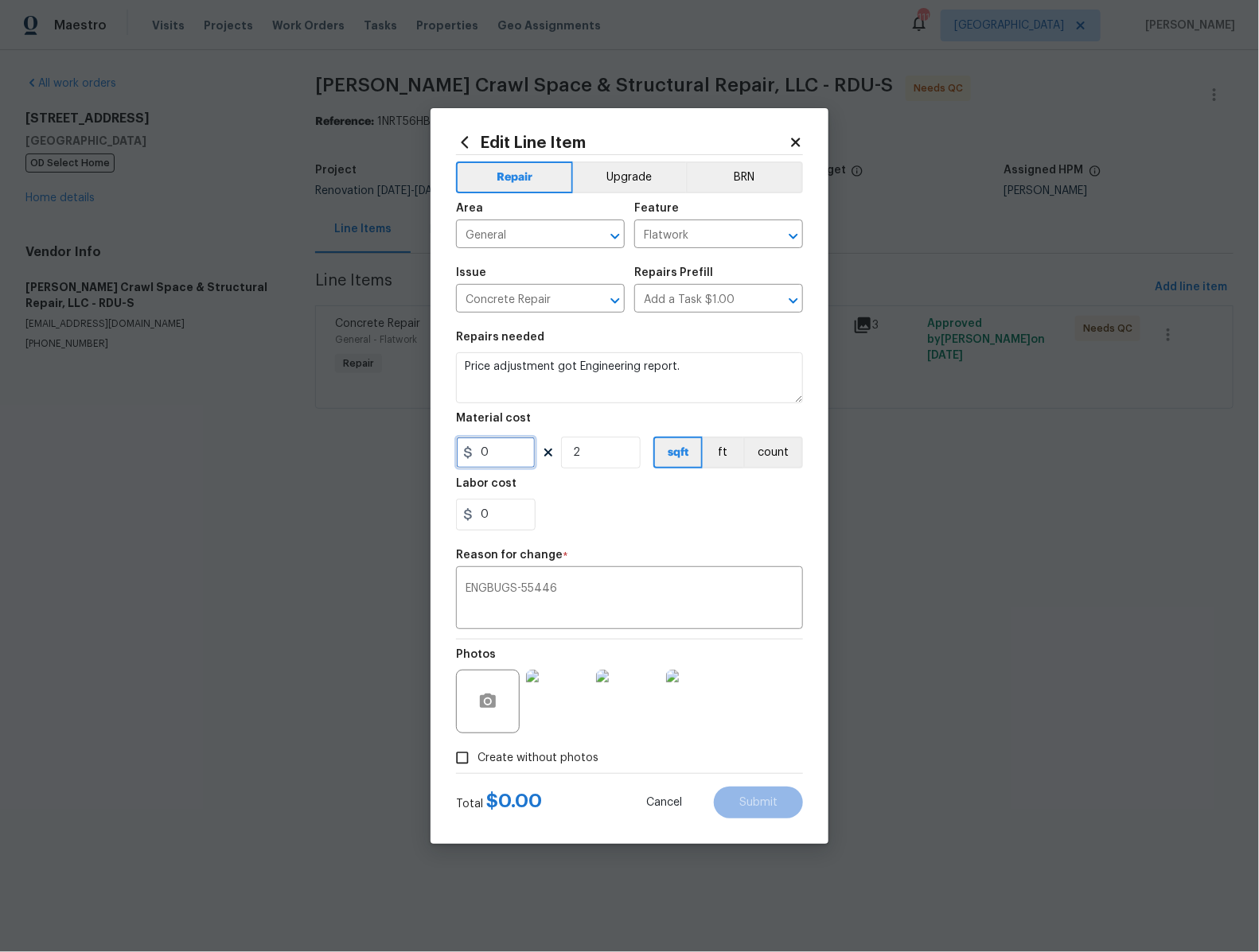
click at [502, 451] on input "0" at bounding box center [496, 453] width 80 height 32
type input "1"
click at [637, 496] on div "Labor cost" at bounding box center [630, 488] width 347 height 21
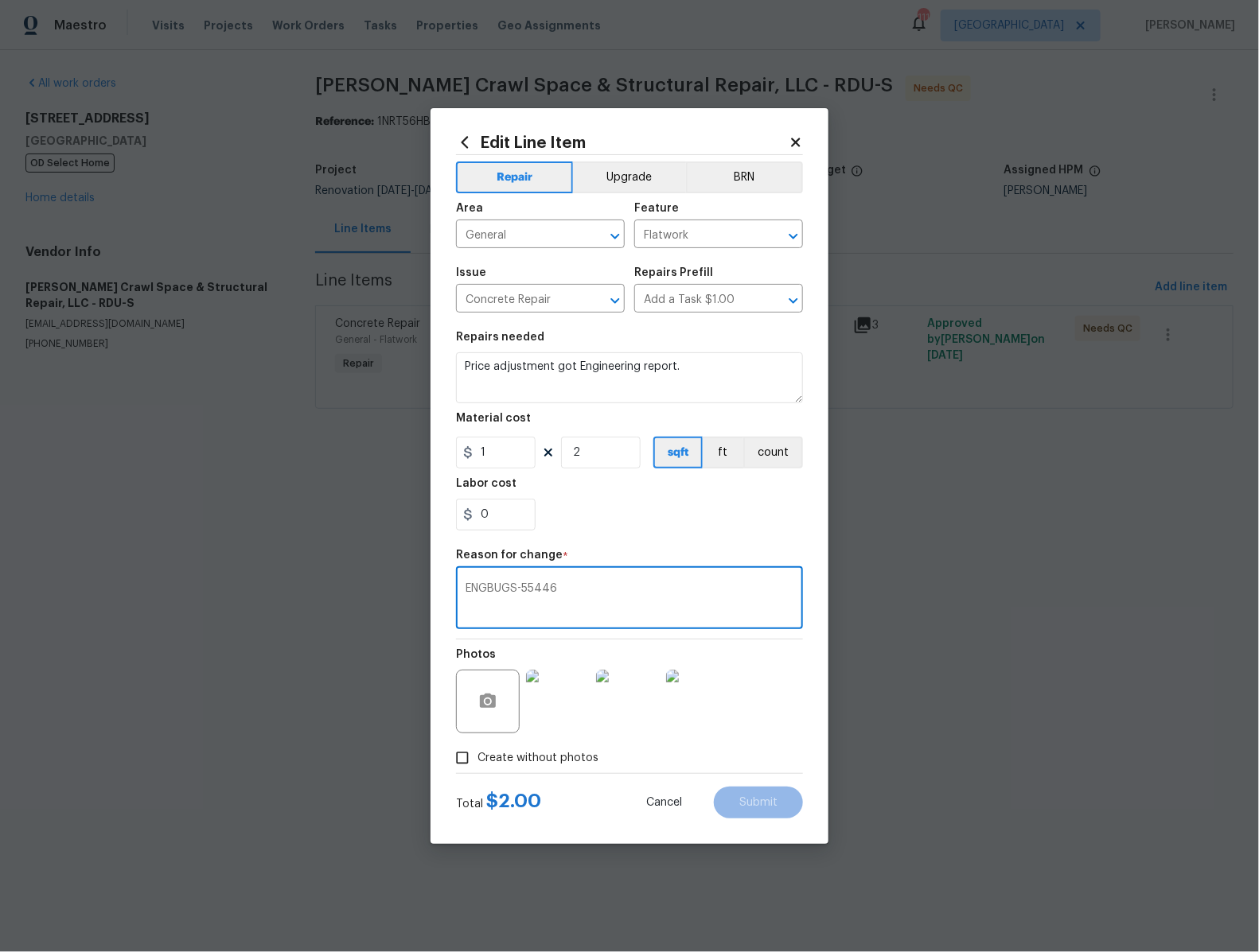
click at [575, 602] on textarea "ENGBUGS-55446" at bounding box center [629, 600] width 328 height 34
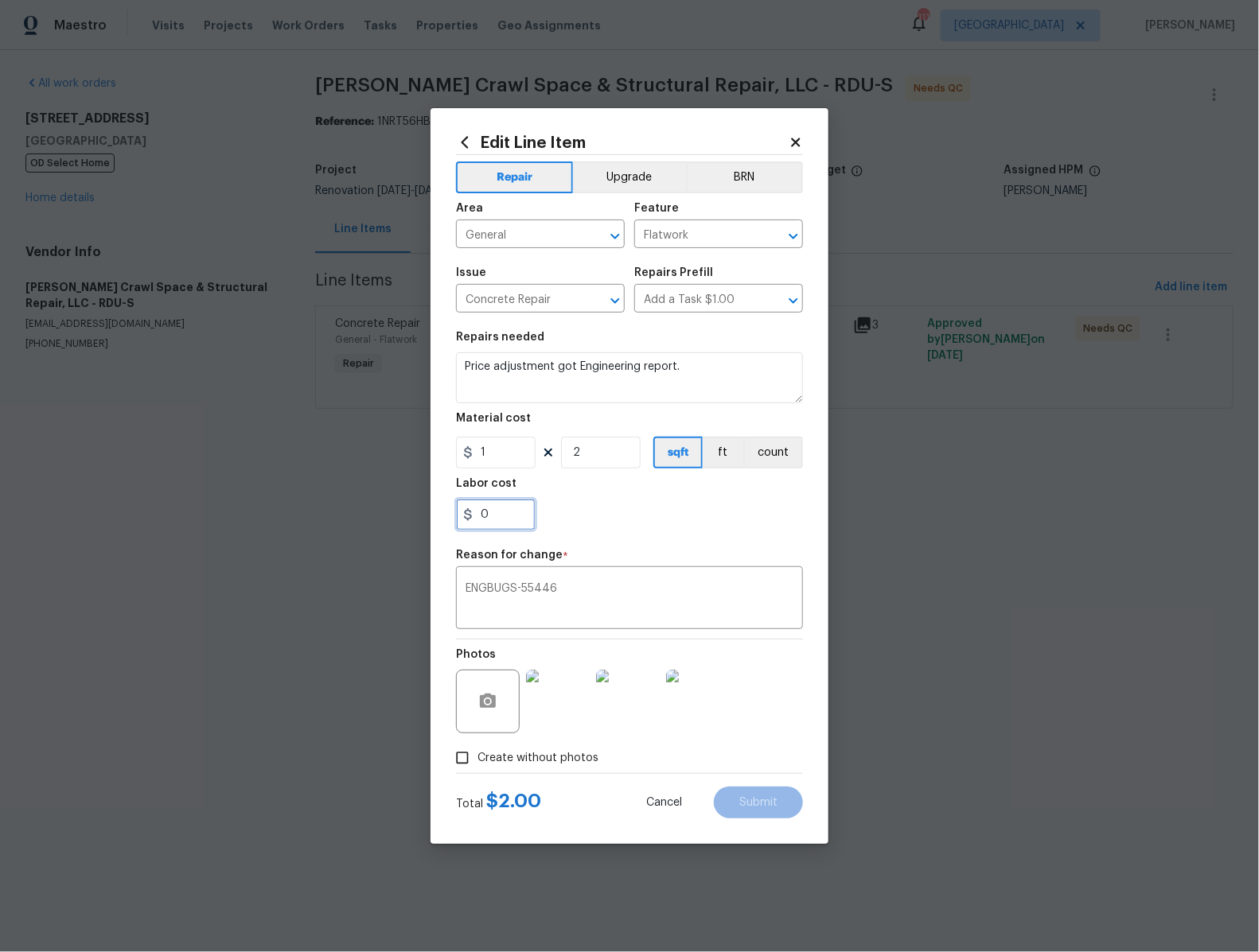
click at [501, 528] on input "0" at bounding box center [496, 515] width 80 height 32
type input "2"
click at [636, 606] on textarea "ENGBUGS-55446" at bounding box center [629, 600] width 328 height 34
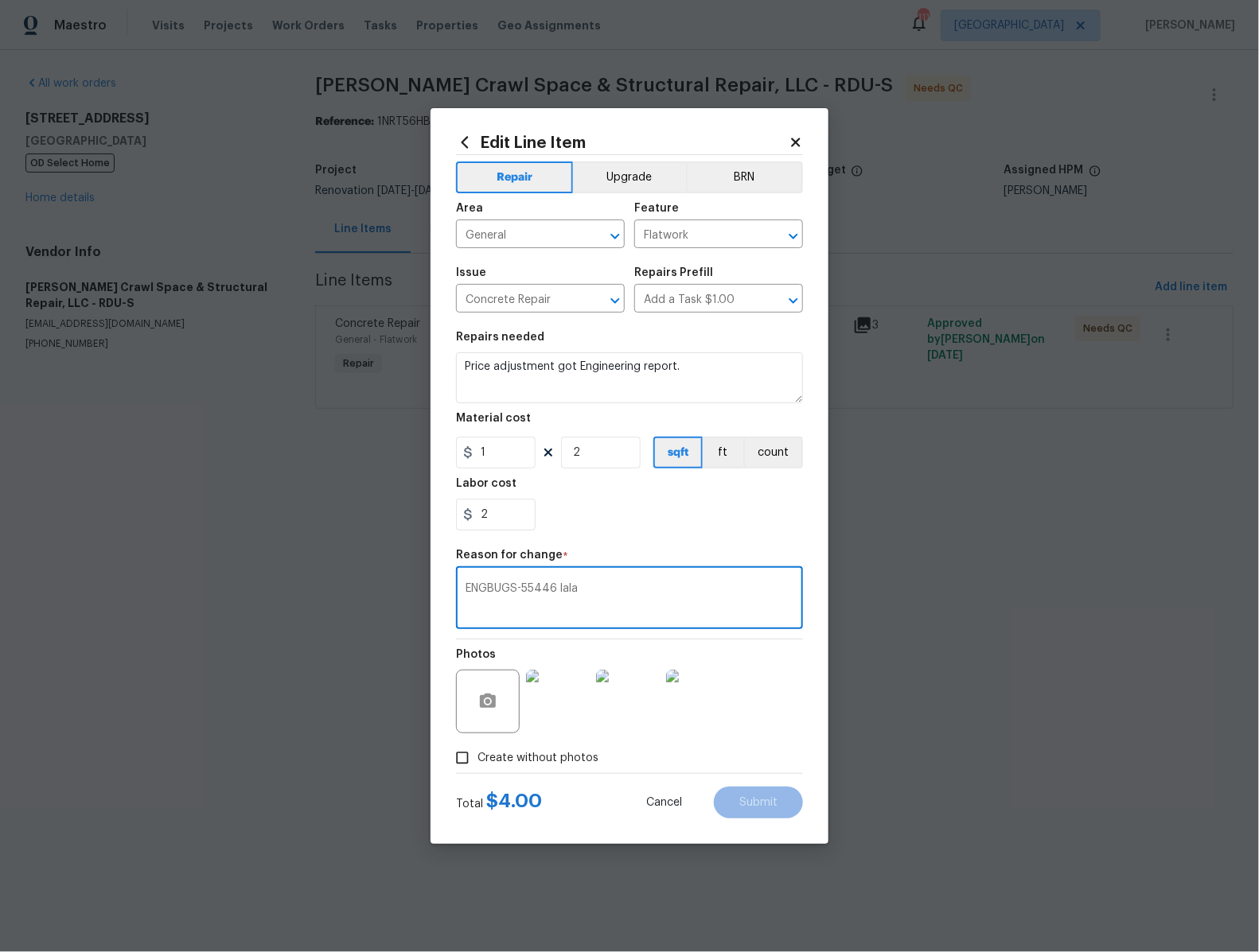
type textarea "ENGBUGS-55446 lala"
click at [656, 520] on div "2" at bounding box center [630, 515] width 347 height 32
click at [464, 748] on input "Create without photos" at bounding box center [462, 758] width 30 height 30
click at [466, 760] on input "Create without photos" at bounding box center [462, 758] width 30 height 30
checkbox input "false"
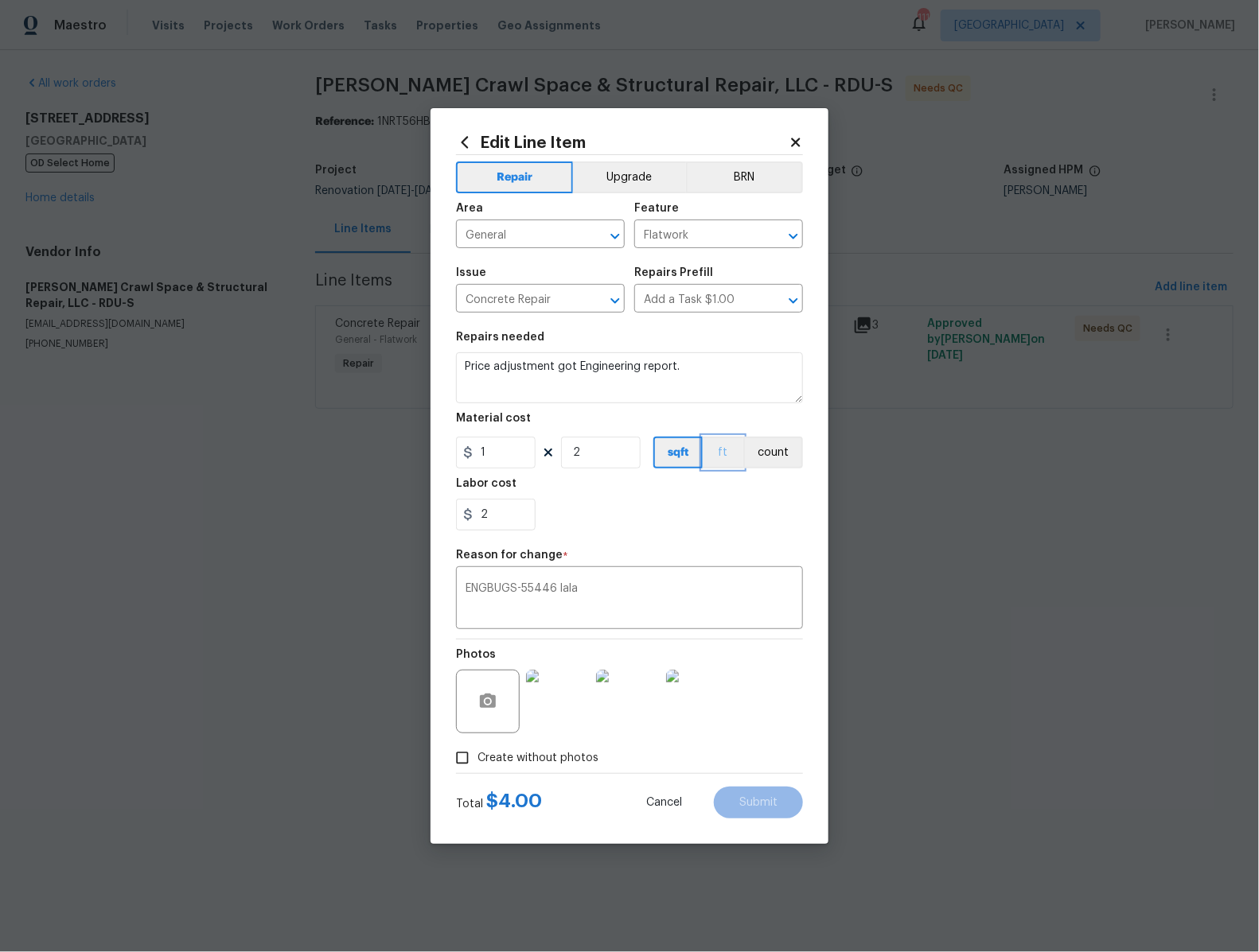
click at [728, 455] on button "ft" at bounding box center [723, 453] width 40 height 32
click at [755, 439] on button "count" at bounding box center [774, 453] width 58 height 32
click at [731, 468] on button "ft" at bounding box center [723, 453] width 40 height 32
click at [680, 464] on button "sqft" at bounding box center [678, 453] width 50 height 32
click at [667, 303] on input "Add a Task $1.00" at bounding box center [696, 300] width 124 height 24
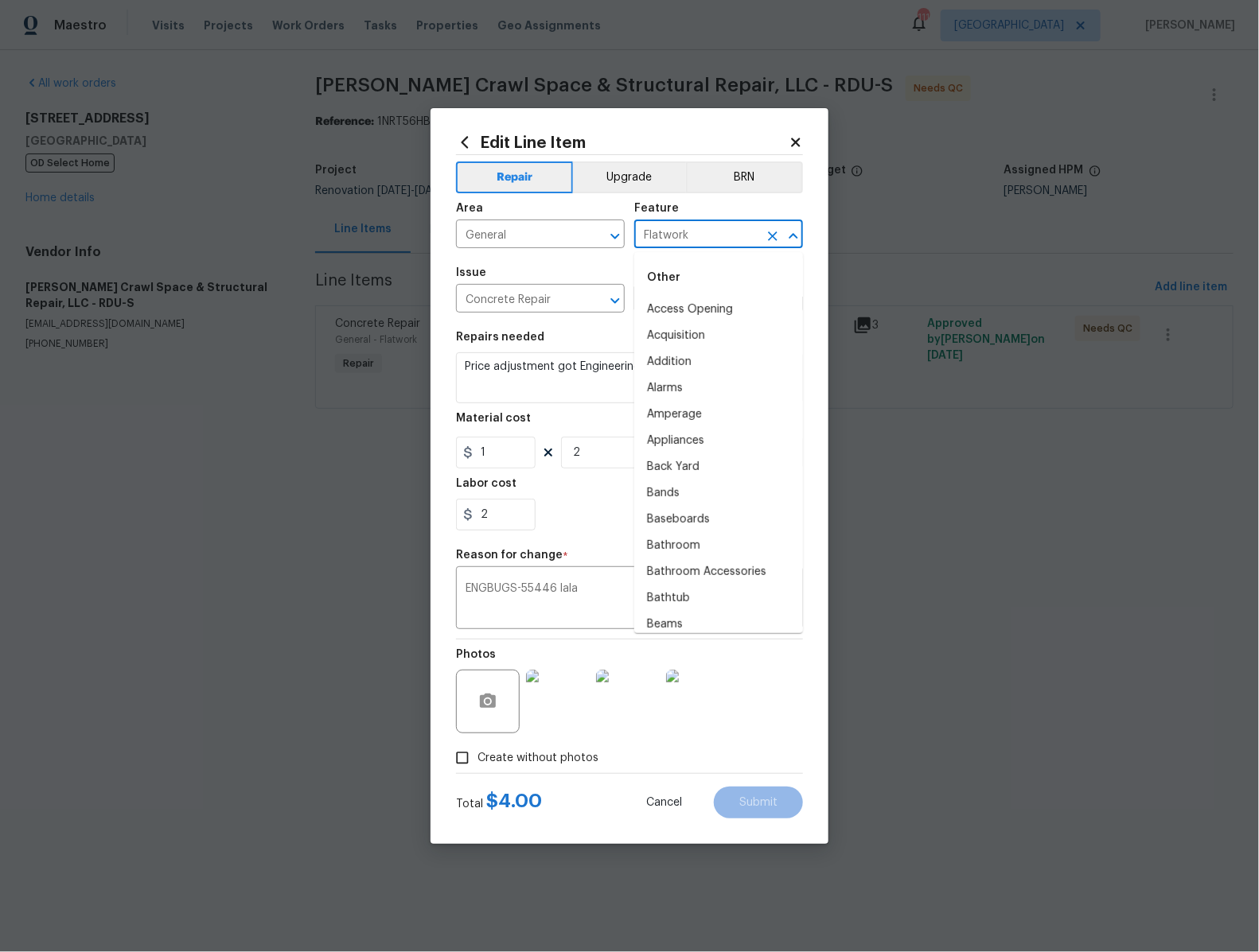
click at [685, 243] on input "Flatwork" at bounding box center [696, 236] width 124 height 24
click at [578, 269] on div "Issue" at bounding box center [541, 278] width 168 height 21
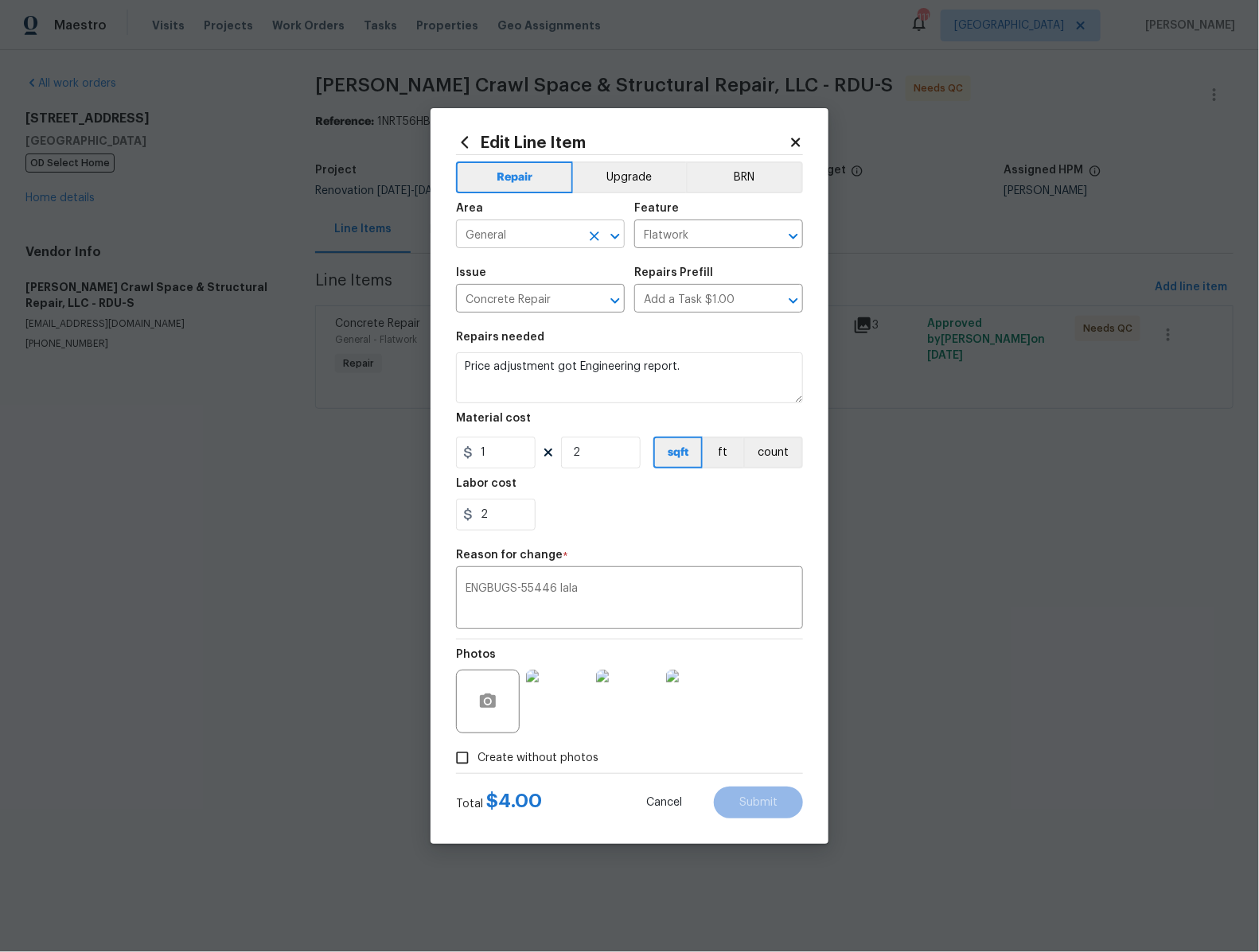
click at [563, 239] on input "General" at bounding box center [518, 236] width 124 height 24
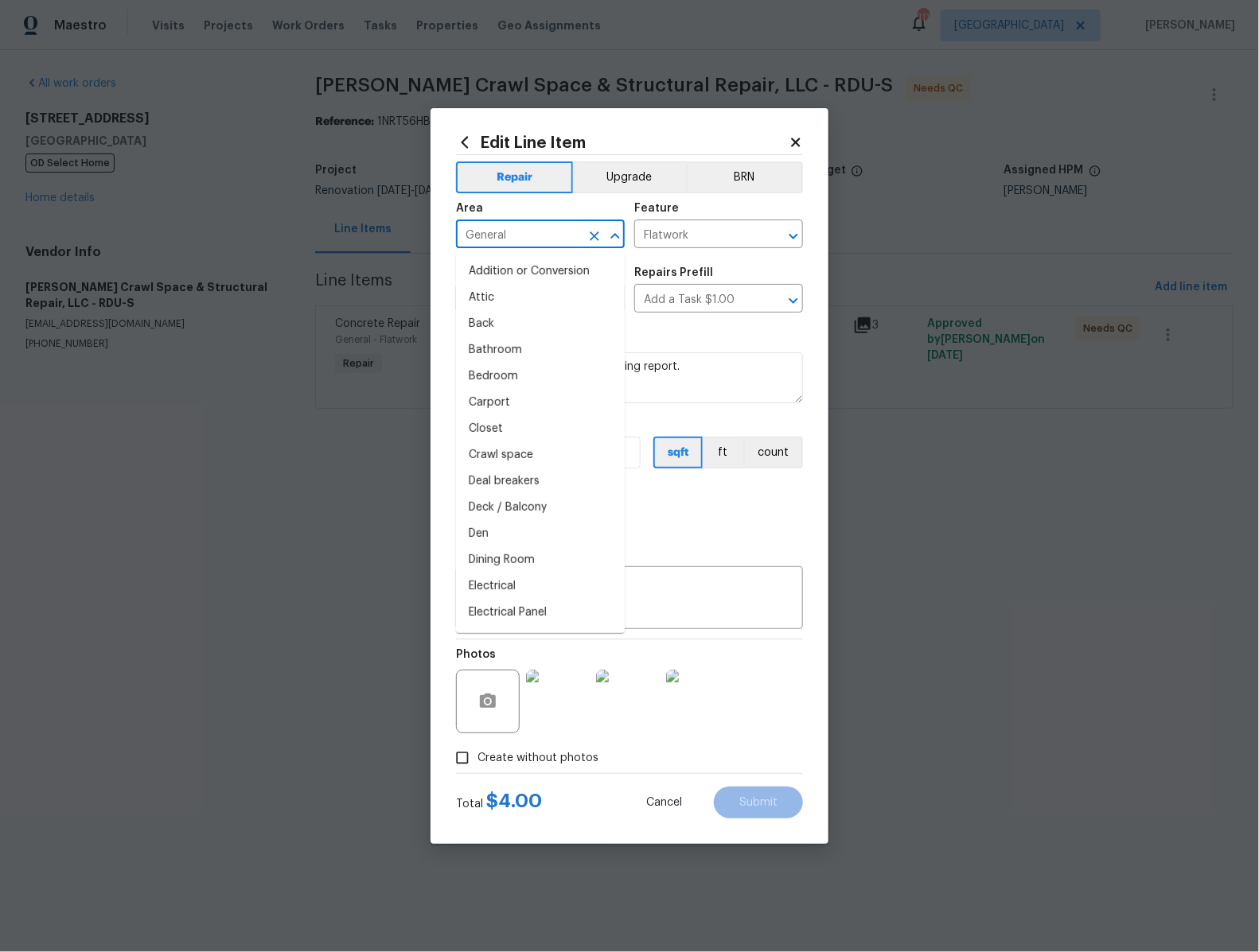
click at [563, 239] on input "General" at bounding box center [518, 236] width 124 height 24
click at [659, 253] on div "Area General ​ Feature Flatwork ​" at bounding box center [630, 226] width 347 height 65
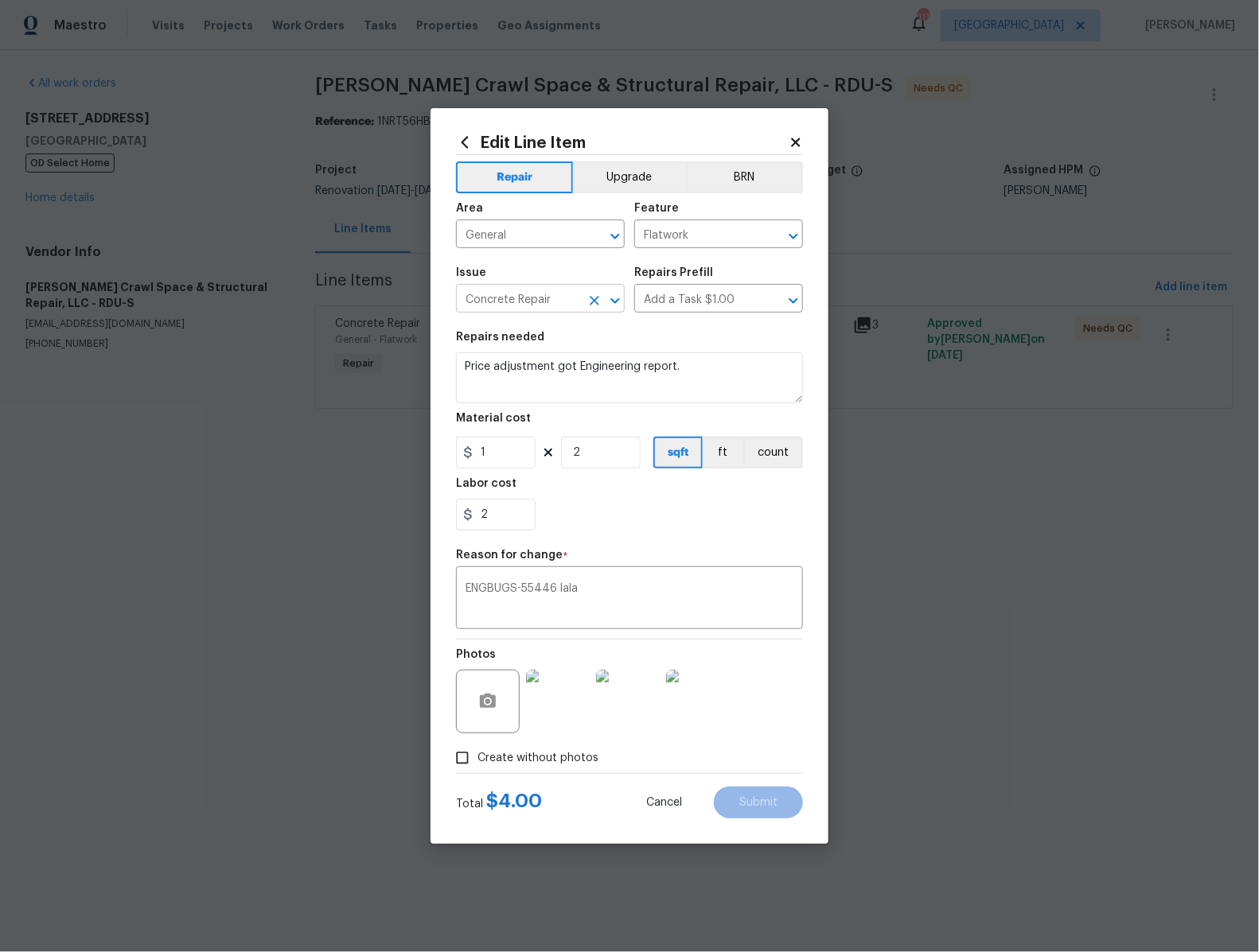
click at [559, 312] on body "Maestro Visits Projects Work Orders Tasks Properties Geo Assignments 111 Atlant…" at bounding box center [629, 226] width 1259 height 454
click at [556, 269] on div "Issue" at bounding box center [541, 278] width 168 height 21
click at [792, 142] on icon at bounding box center [796, 142] width 14 height 14
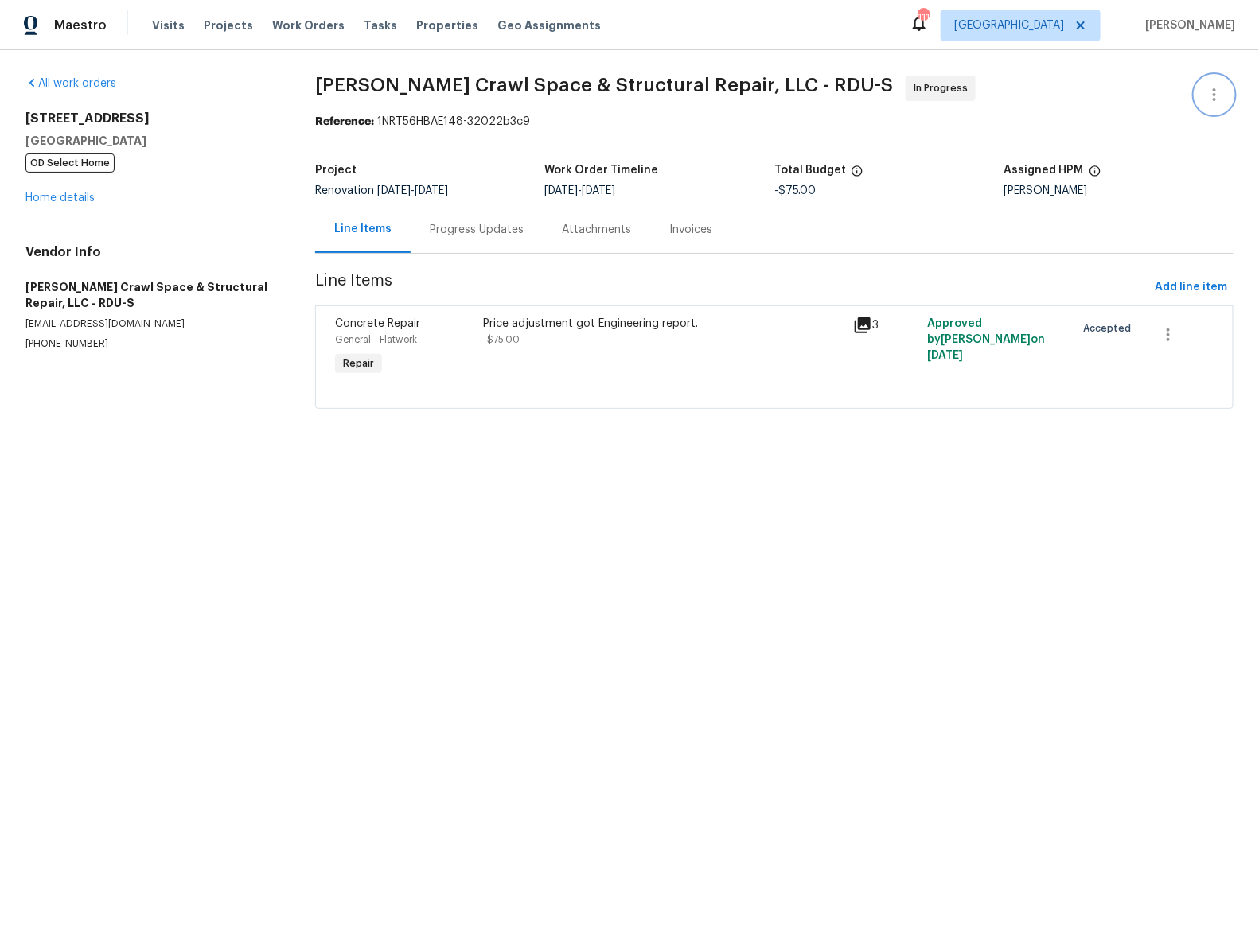
click at [1214, 99] on icon "button" at bounding box center [1214, 94] width 3 height 13
click at [950, 89] on div at bounding box center [629, 476] width 1259 height 952
click at [1172, 329] on icon "button" at bounding box center [1168, 335] width 19 height 19
click at [997, 386] on div at bounding box center [629, 476] width 1259 height 952
click at [958, 367] on div "Approved by [PERSON_NAME] on [DATE]" at bounding box center [996, 348] width 148 height 73
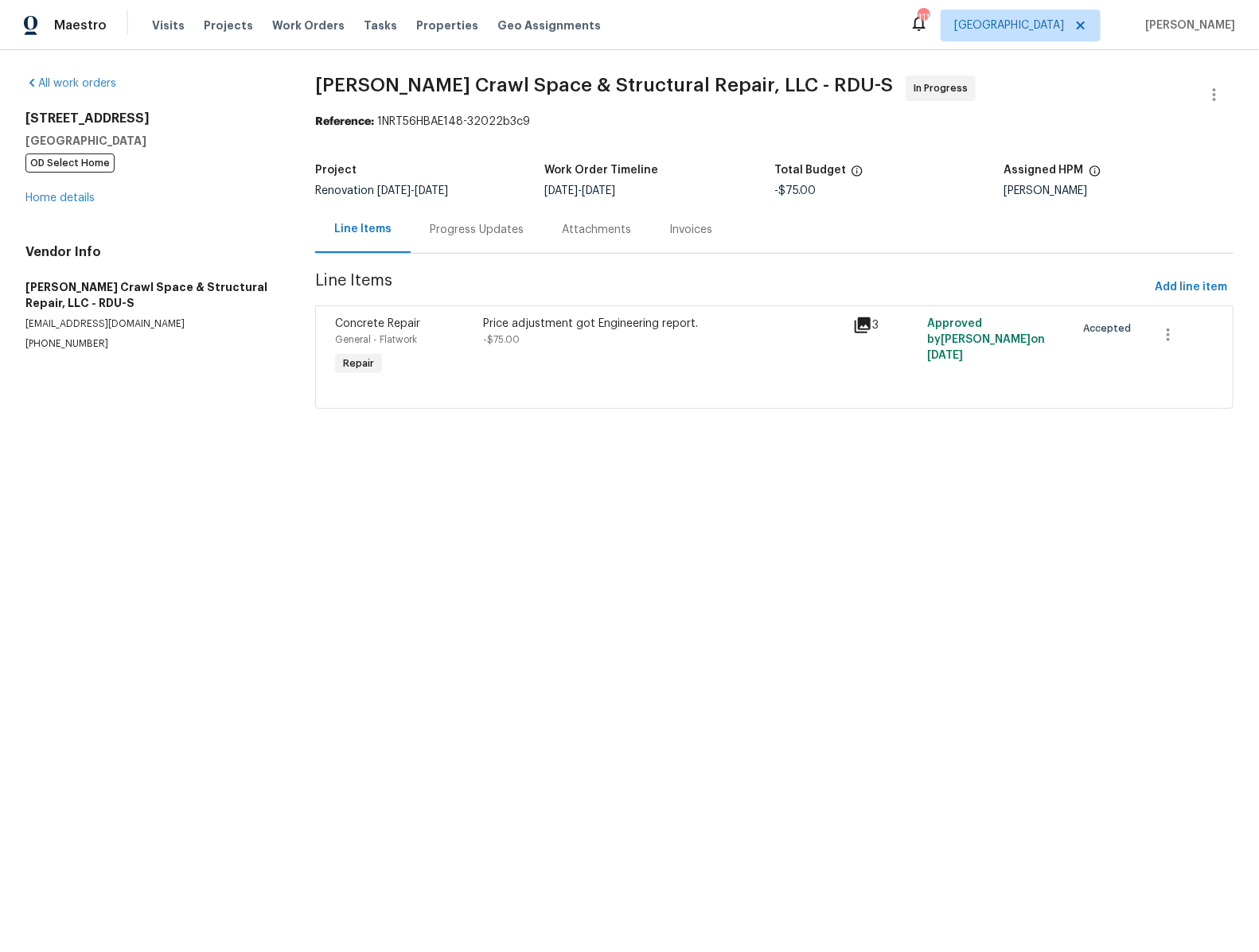
click at [839, 343] on div "Price adjustment got Engineering report. -$75.00" at bounding box center [664, 332] width 360 height 32
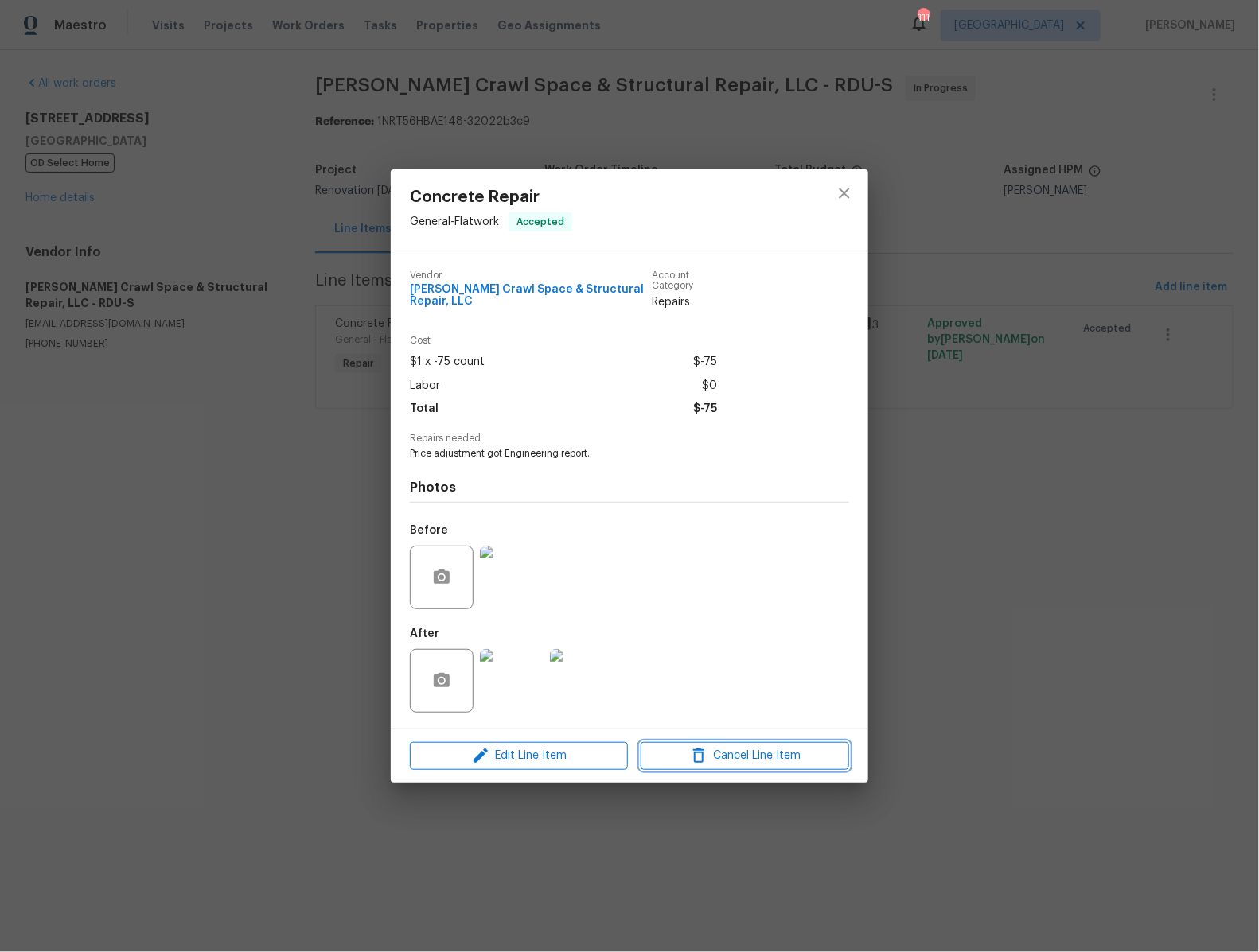
click at [783, 762] on span "Cancel Line Item" at bounding box center [744, 757] width 199 height 20
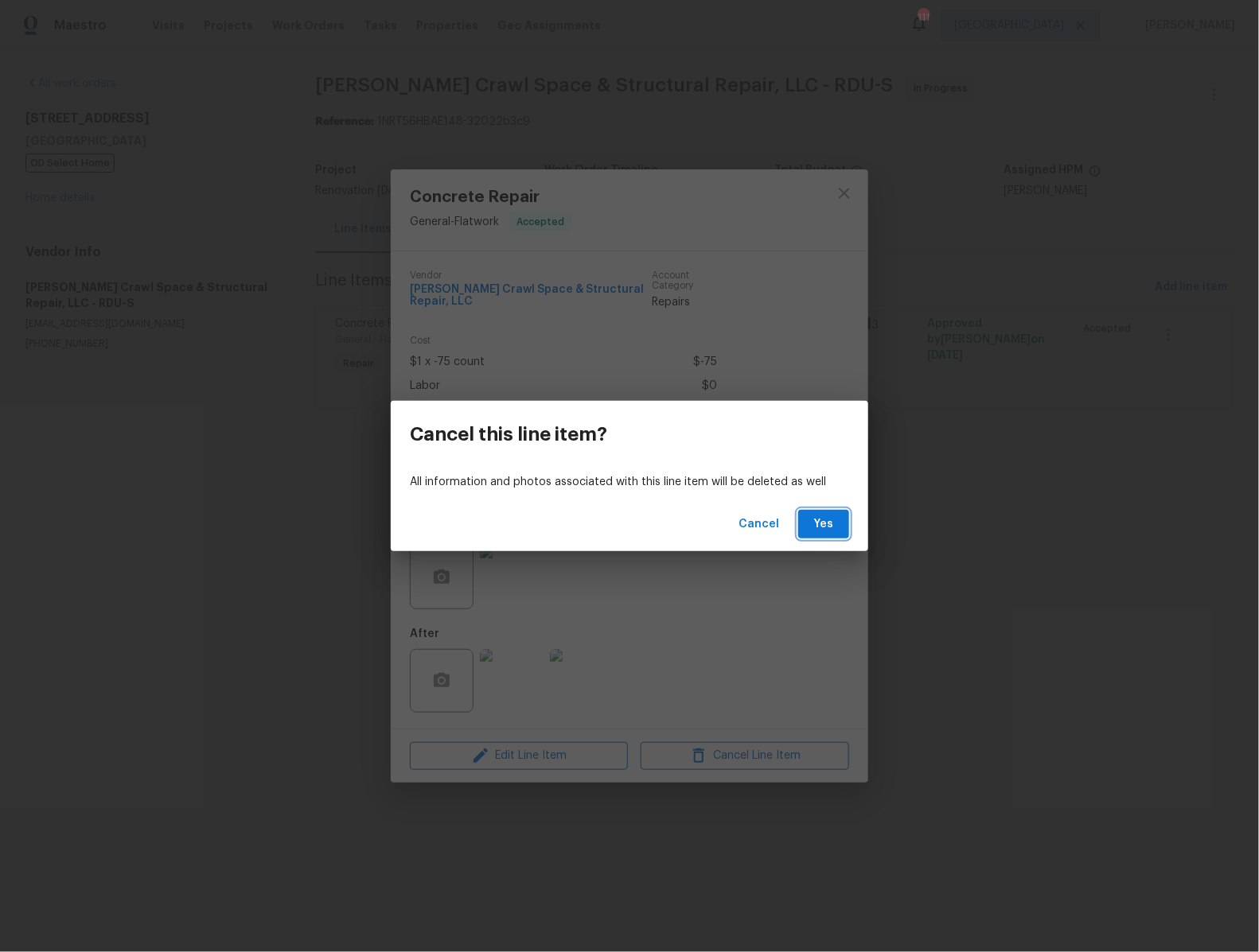
click at [827, 523] on span "Yes" at bounding box center [824, 524] width 25 height 20
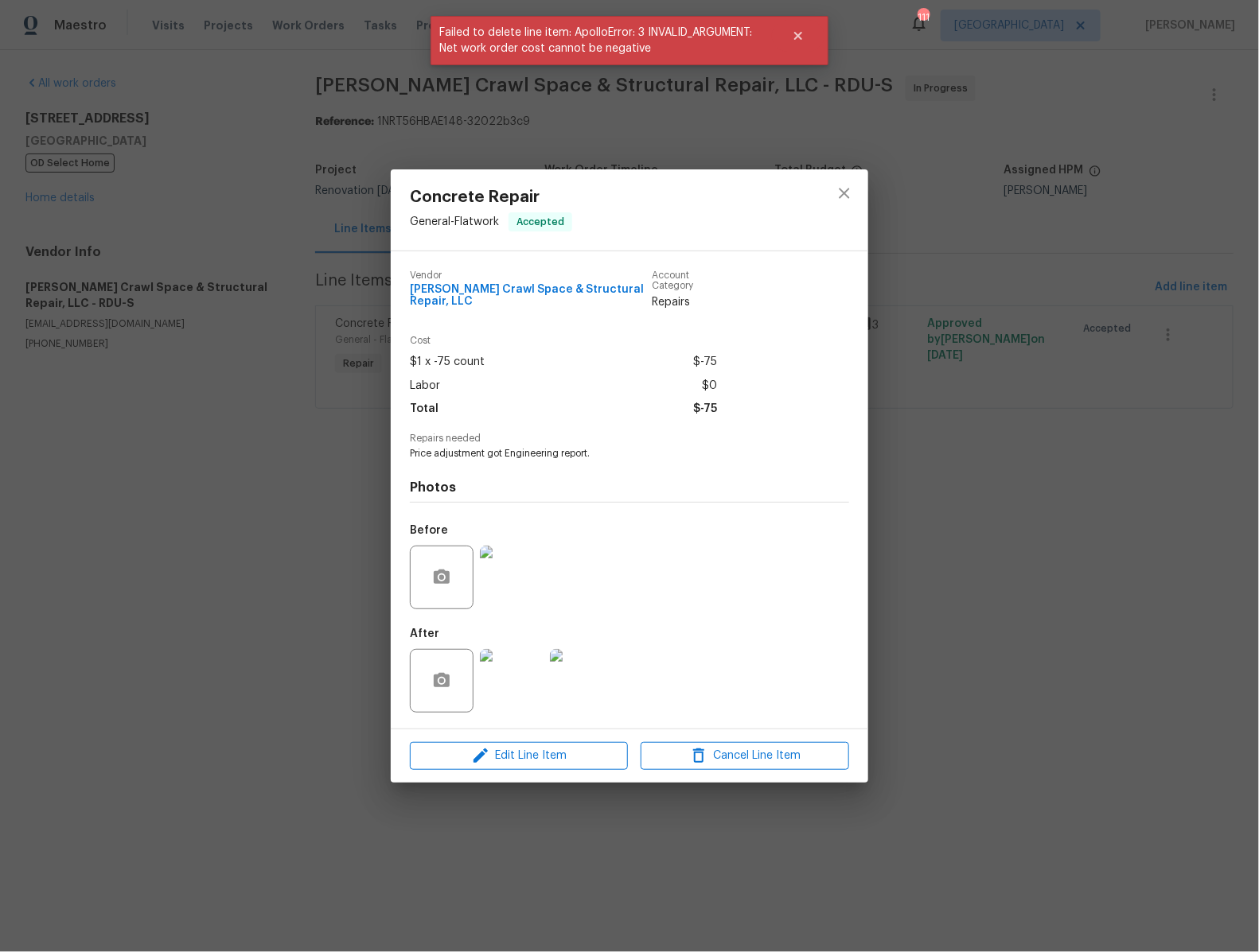
drag, startPoint x: 603, startPoint y: 22, endPoint x: 702, endPoint y: 54, distance: 104.0
click at [701, 54] on span "Failed to delete line item: ApolloError: 3 INVALID_ARGUMENT: Net work order cos…" at bounding box center [600, 40] width 341 height 50
click at [547, 747] on span "Edit Line Item" at bounding box center [519, 757] width 209 height 20
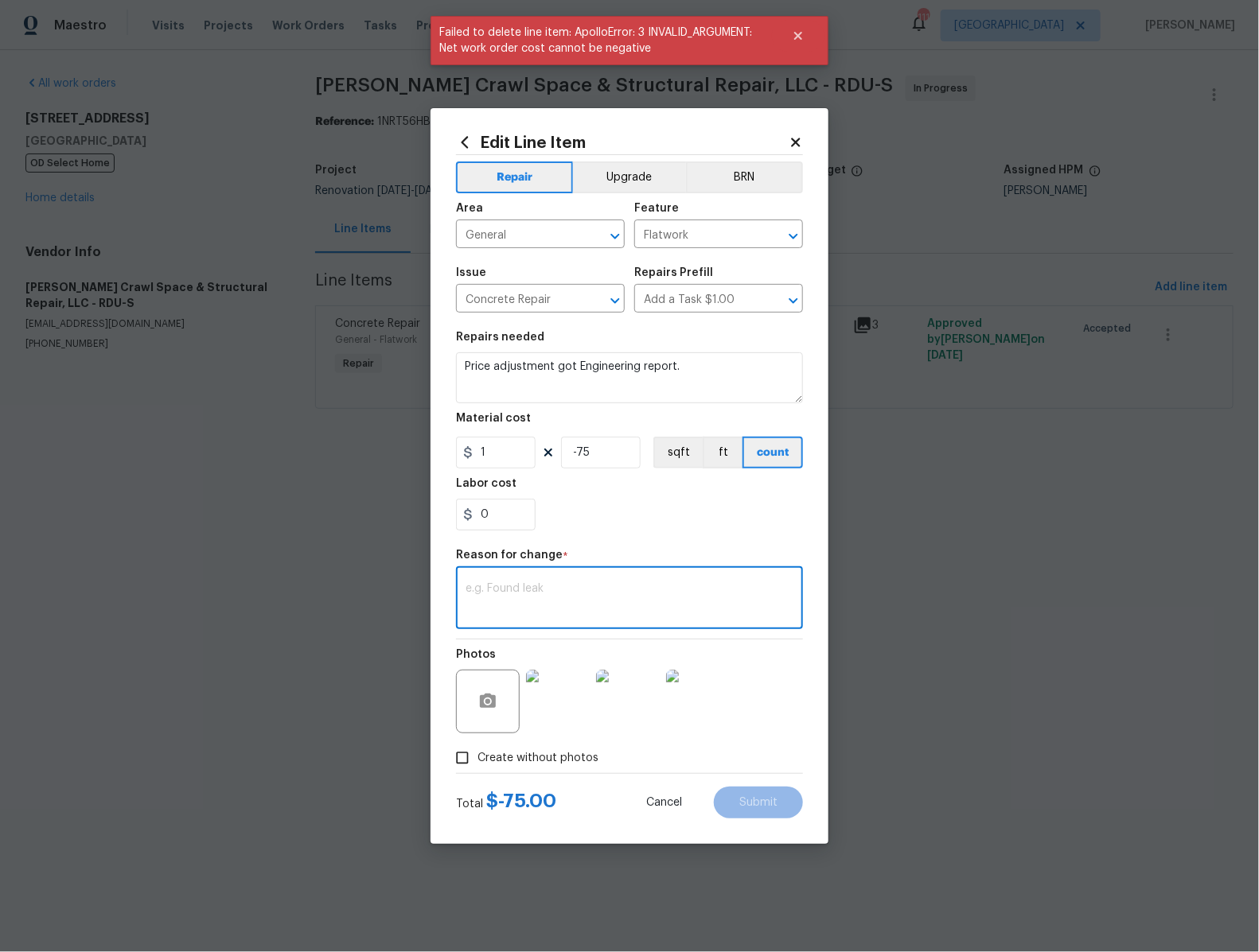
click at [546, 589] on textarea at bounding box center [629, 600] width 328 height 34
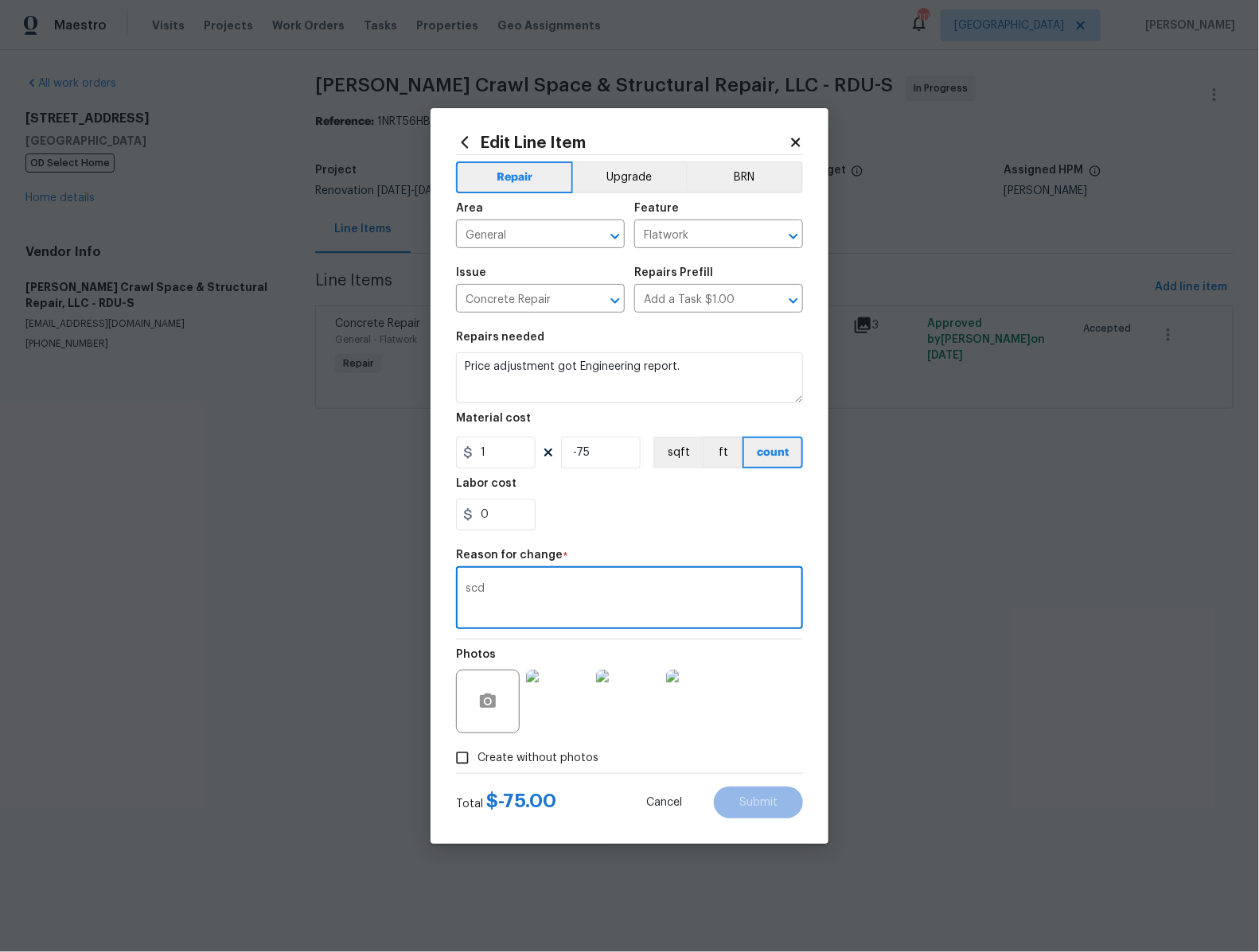
type textarea "scd"
click at [771, 714] on div "Photos" at bounding box center [630, 691] width 347 height 104
click at [798, 141] on icon at bounding box center [795, 142] width 8 height 8
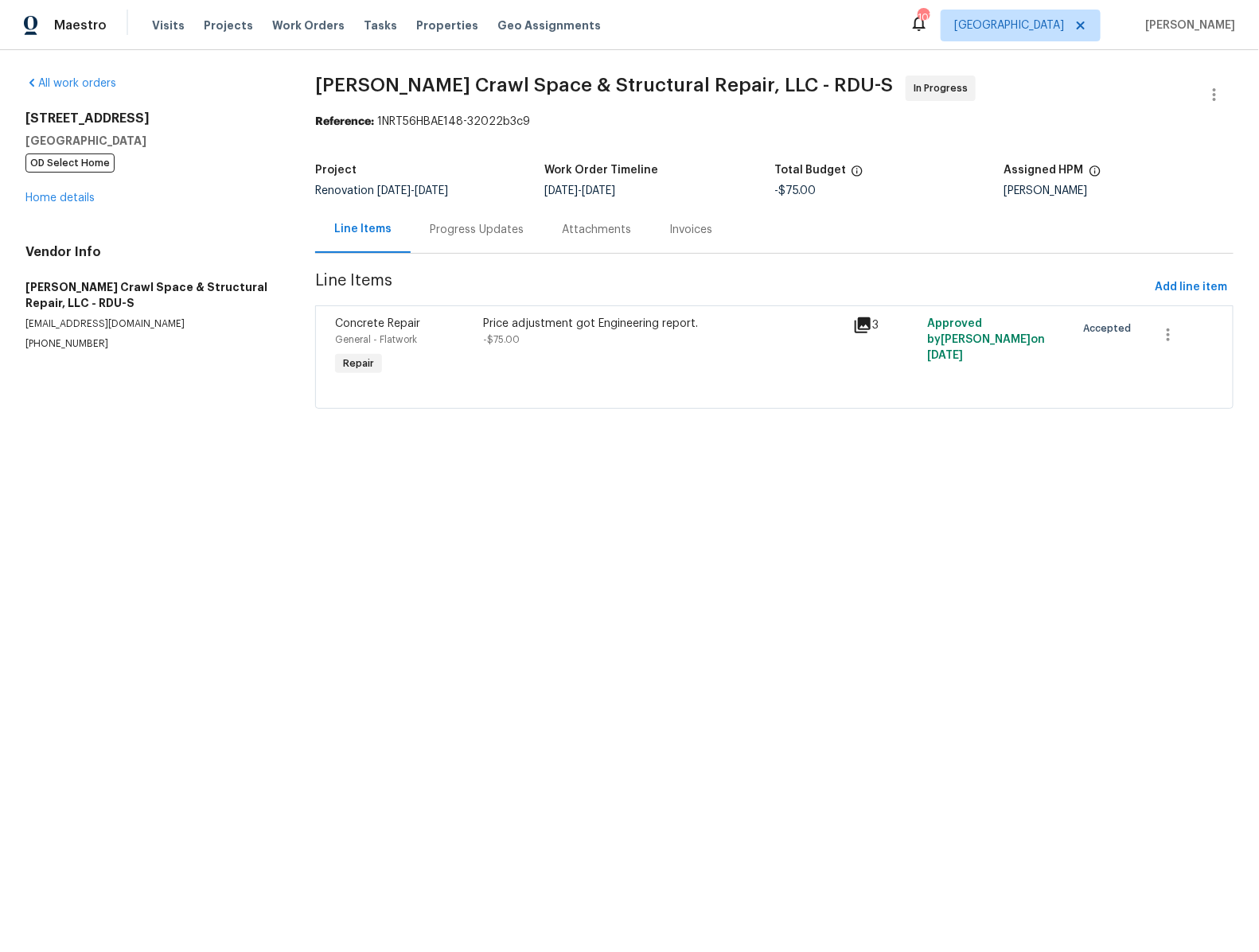
click at [771, 355] on div "Price adjustment got Engineering report. -$75.00" at bounding box center [663, 348] width 370 height 73
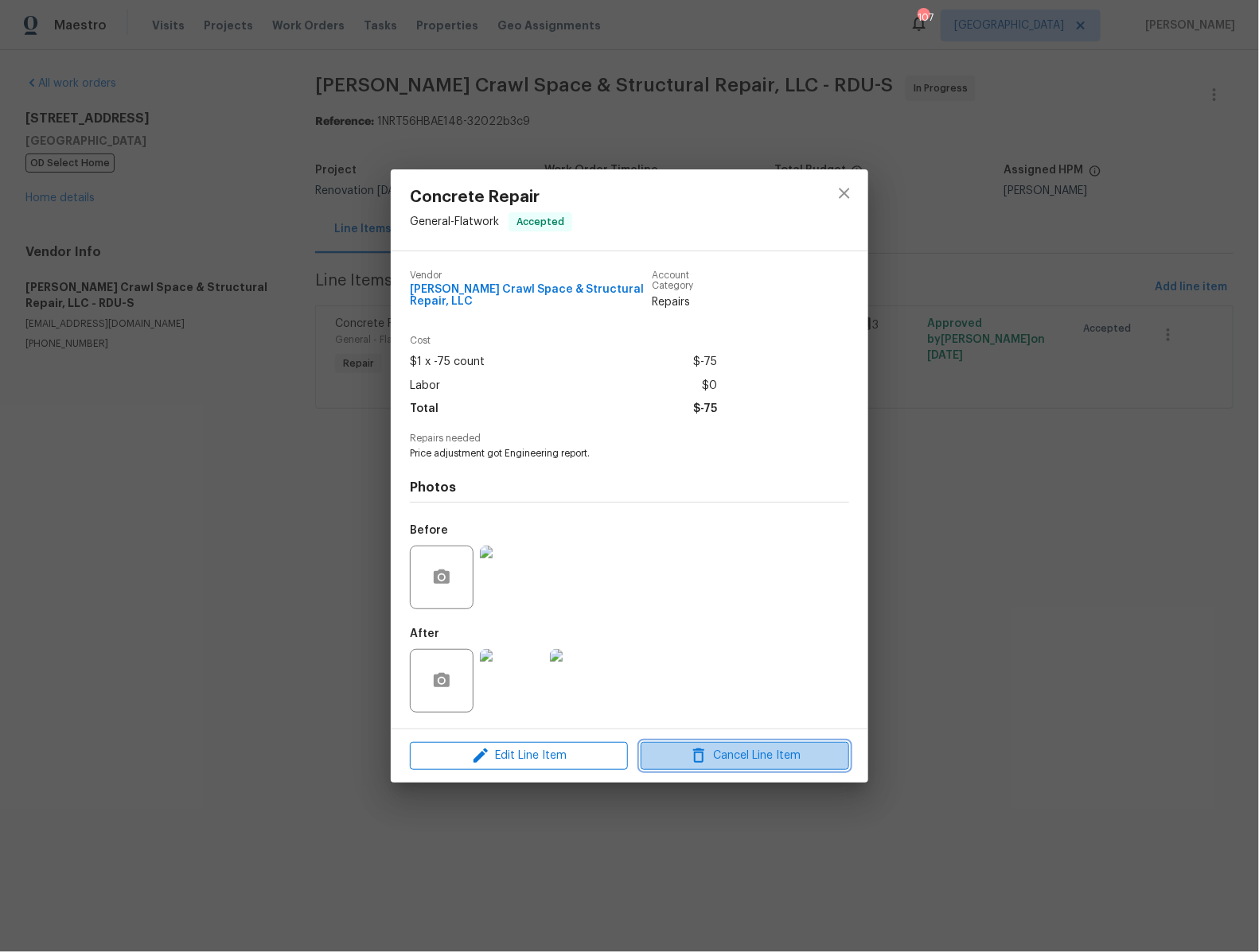
click at [806, 762] on span "Cancel Line Item" at bounding box center [744, 757] width 199 height 20
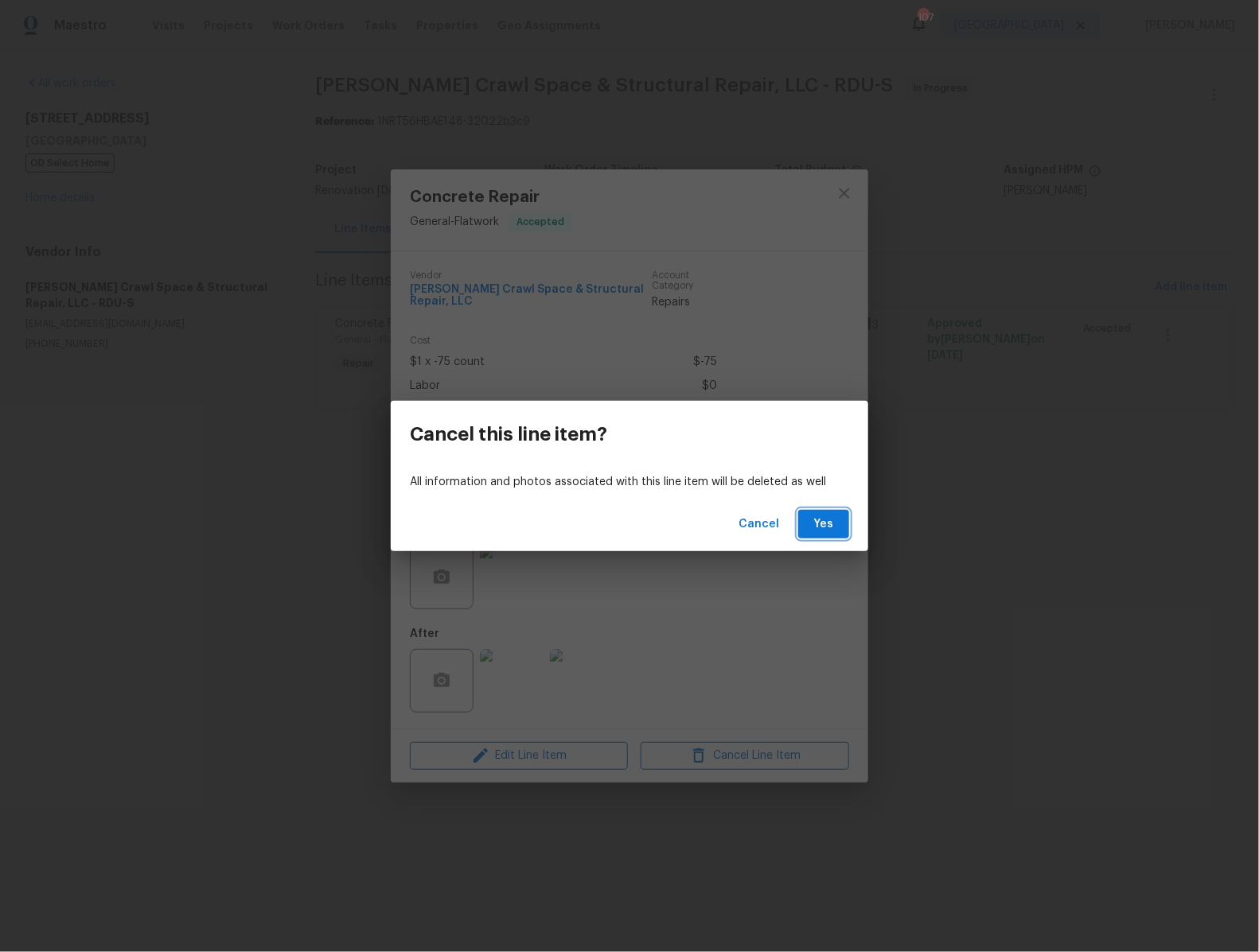
click at [819, 525] on span "Yes" at bounding box center [824, 524] width 25 height 20
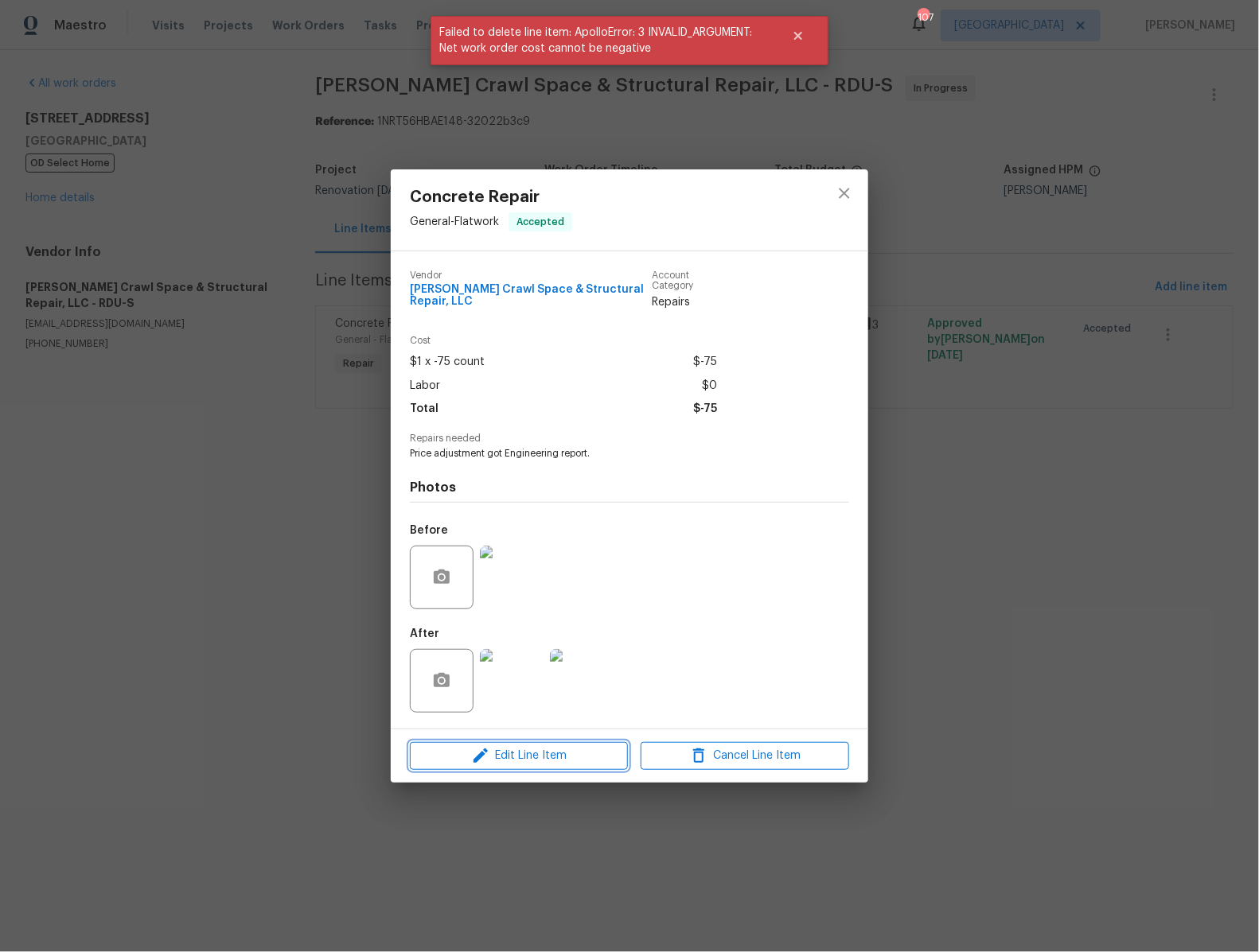
click at [555, 755] on span "Edit Line Item" at bounding box center [519, 757] width 209 height 20
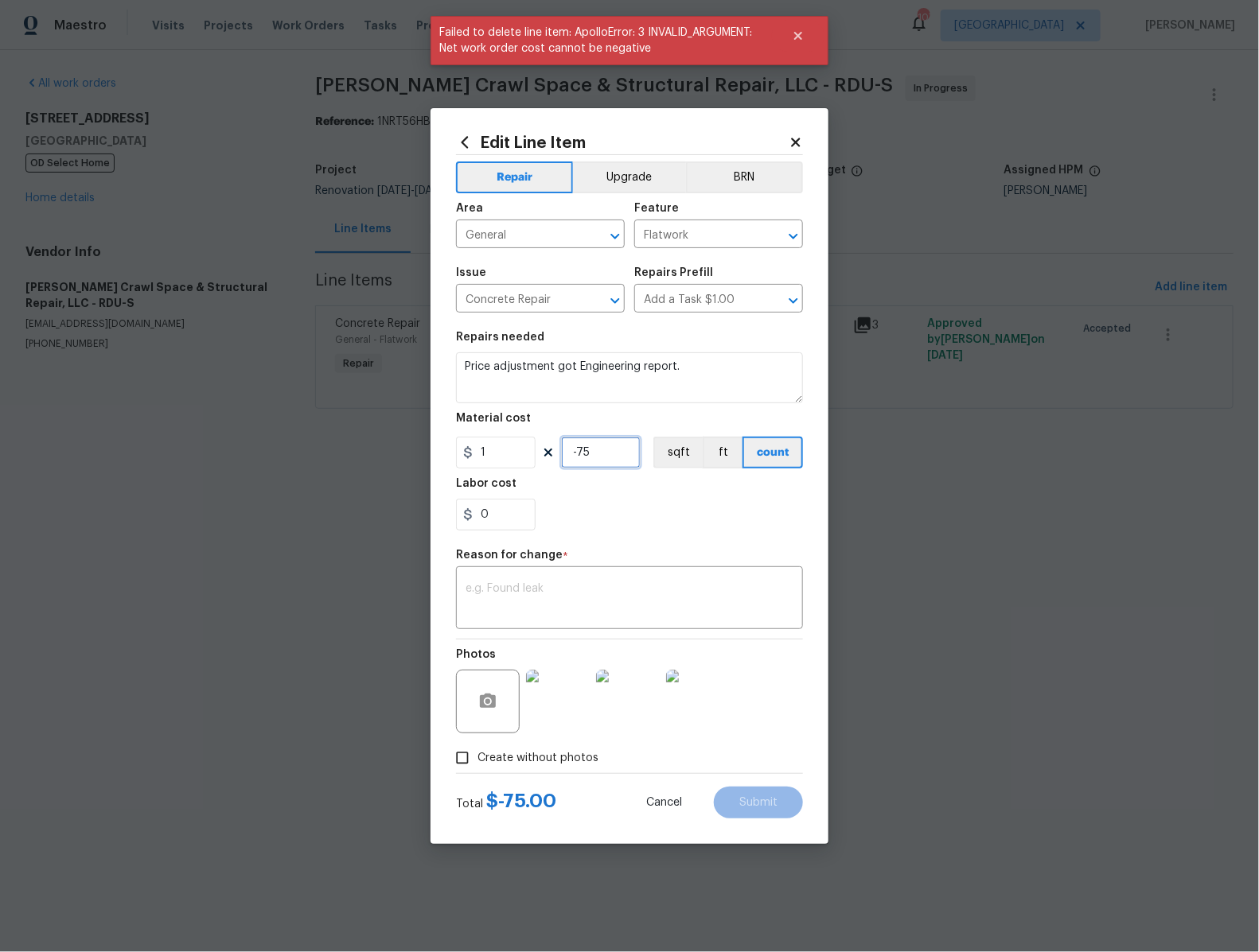
click at [601, 449] on input "-75" at bounding box center [600, 453] width 80 height 32
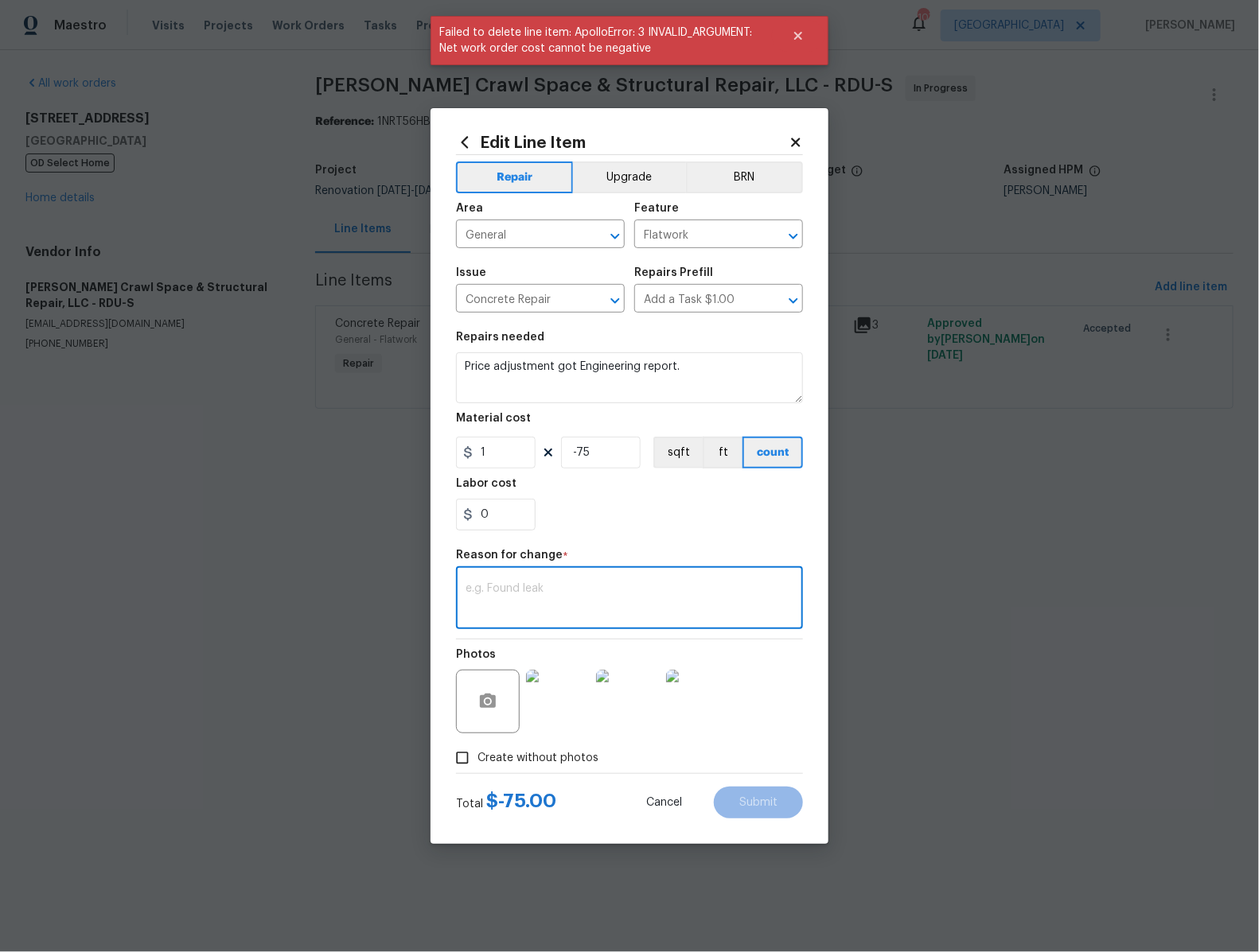
click at [570, 593] on textarea at bounding box center [629, 600] width 328 height 34
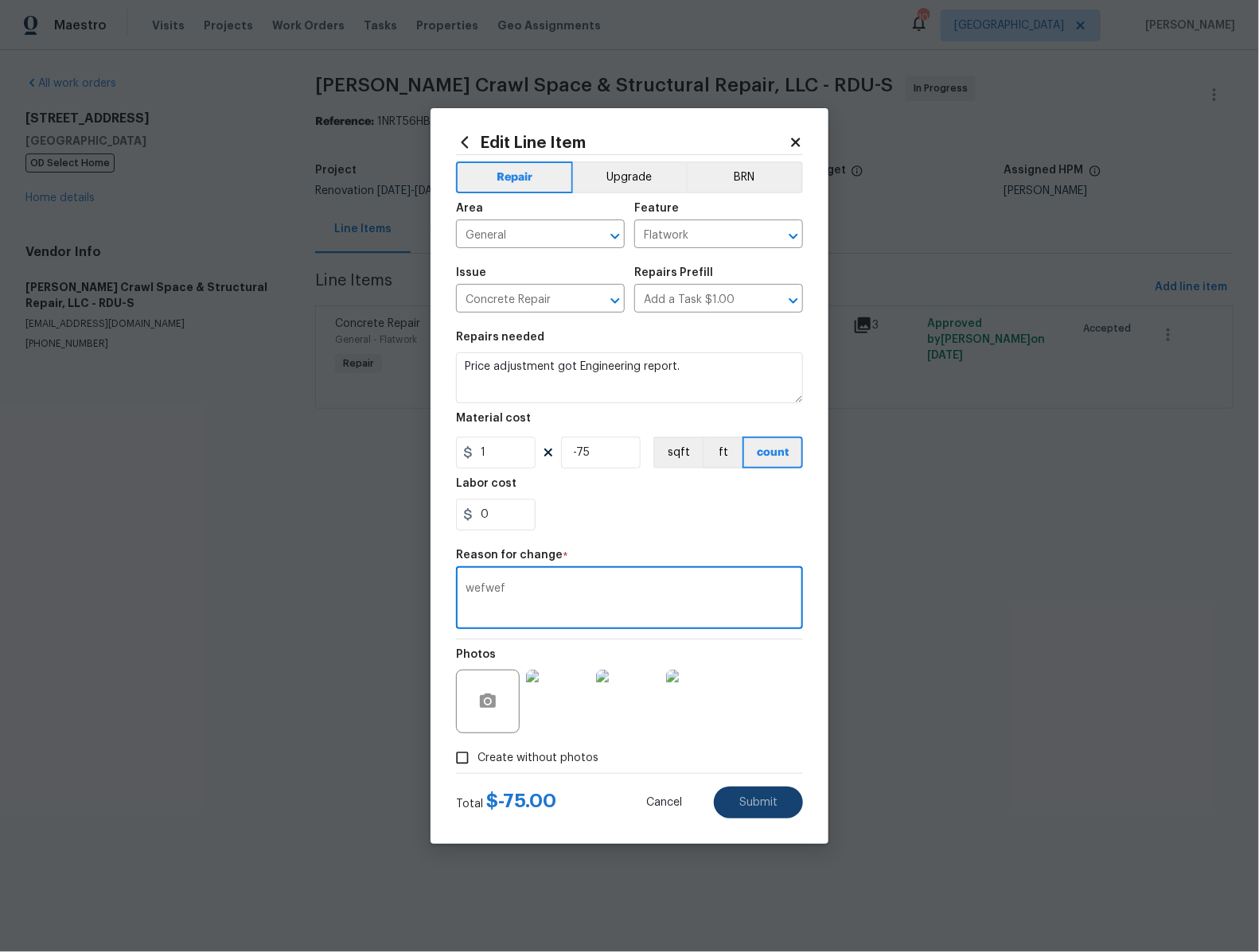
type textarea "wefwef"
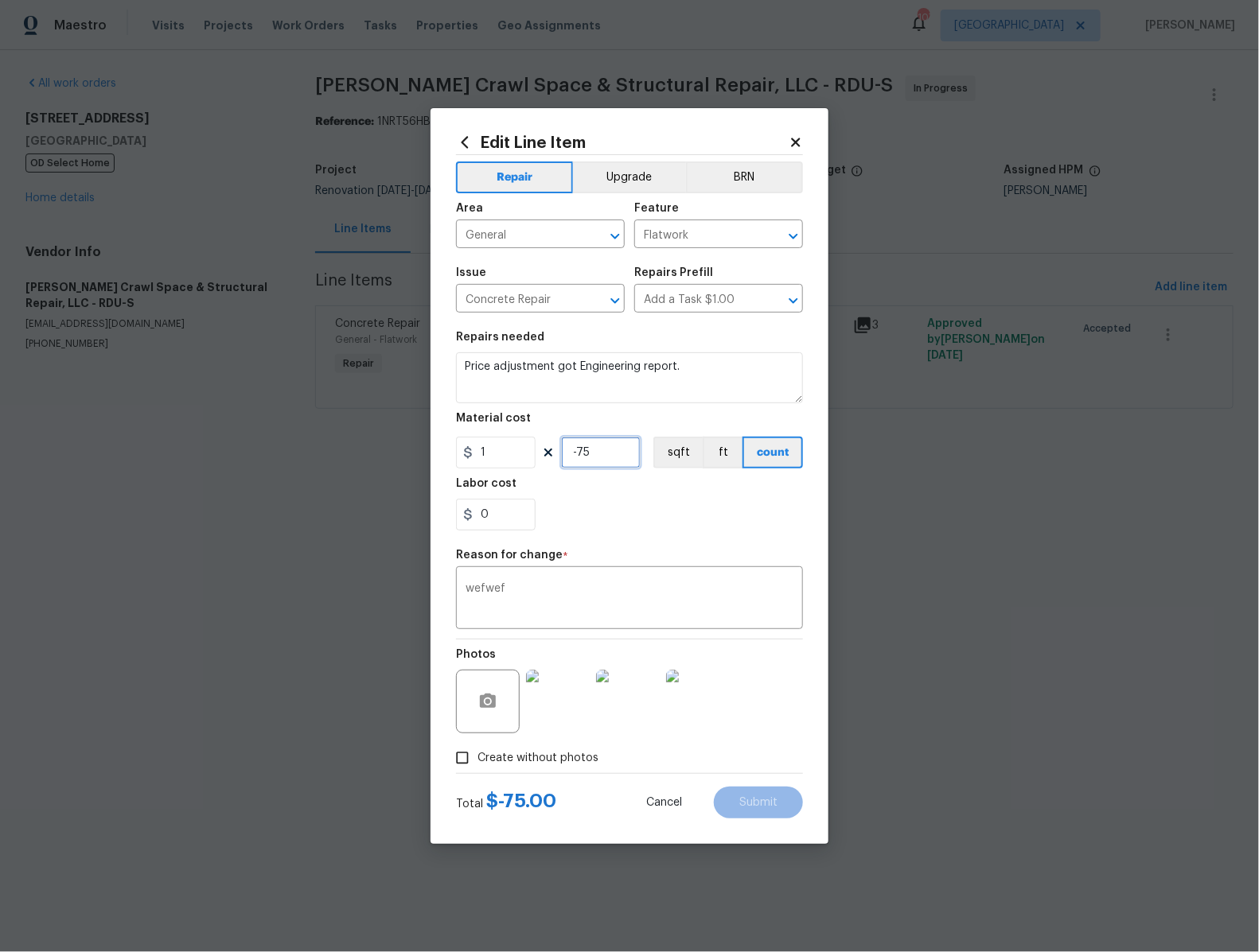
click at [591, 456] on input "-75" at bounding box center [600, 453] width 80 height 32
type input "20"
click at [499, 520] on input "0" at bounding box center [496, 515] width 80 height 32
type input "20"
click at [735, 519] on div "20" at bounding box center [630, 515] width 347 height 32
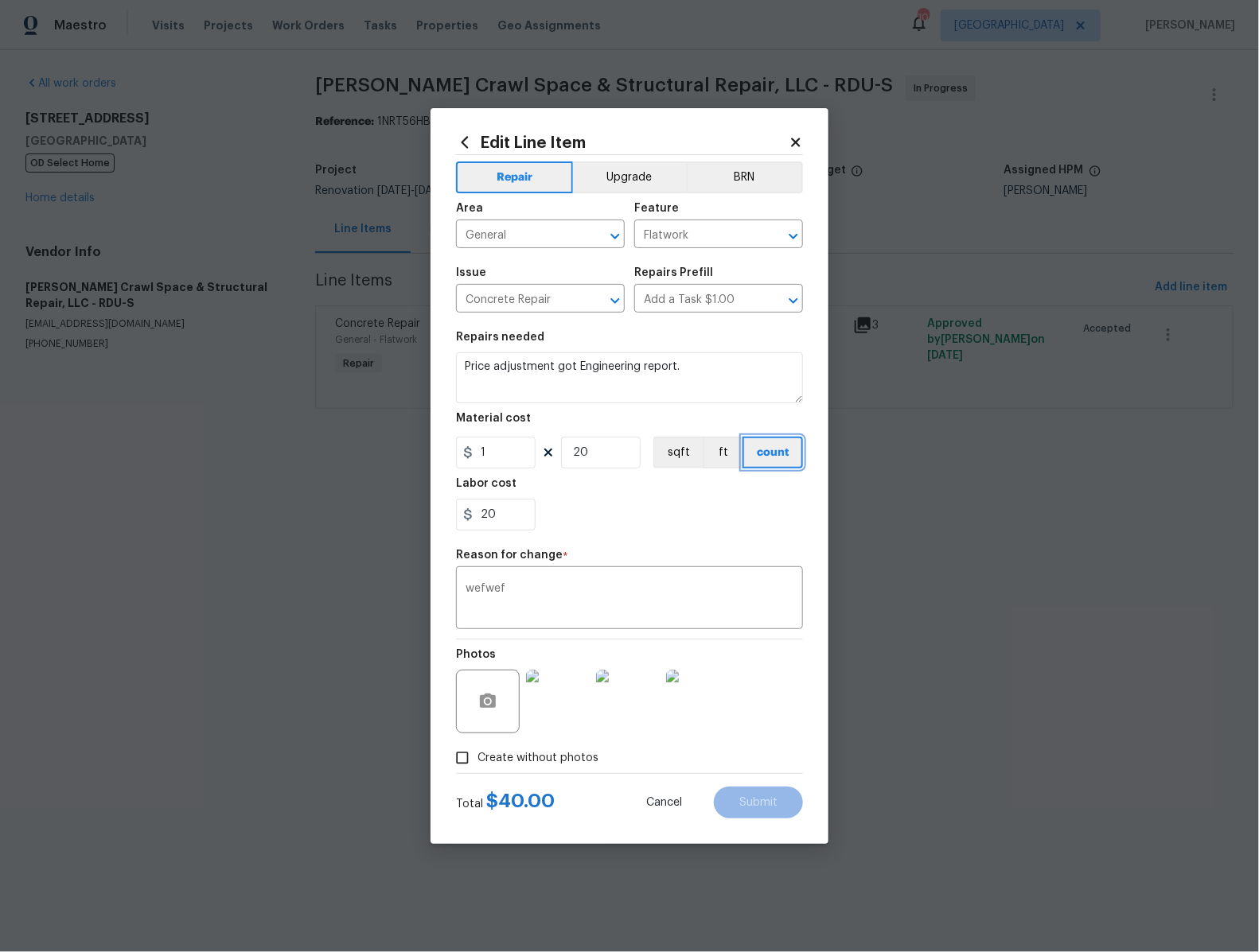
click at [744, 457] on button "count" at bounding box center [773, 453] width 61 height 32
click at [731, 457] on button "ft" at bounding box center [723, 453] width 40 height 32
click at [683, 456] on button "sqft" at bounding box center [678, 453] width 50 height 32
click at [594, 375] on textarea "Price adjustment got Engineering report." at bounding box center [630, 378] width 347 height 51
type textarea "Price adjustment got Engineering report."
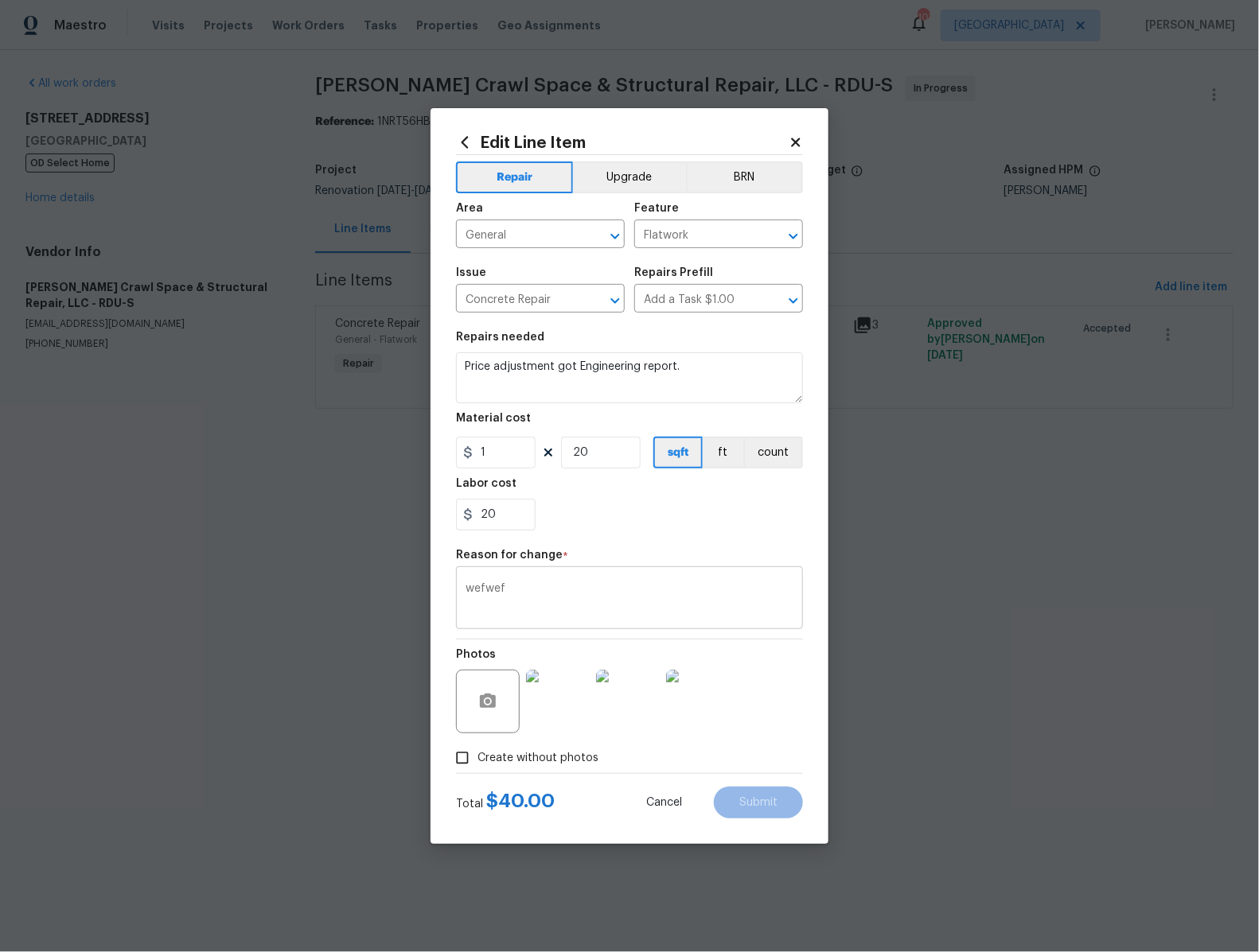
click at [722, 593] on textarea "wefwef" at bounding box center [629, 600] width 328 height 34
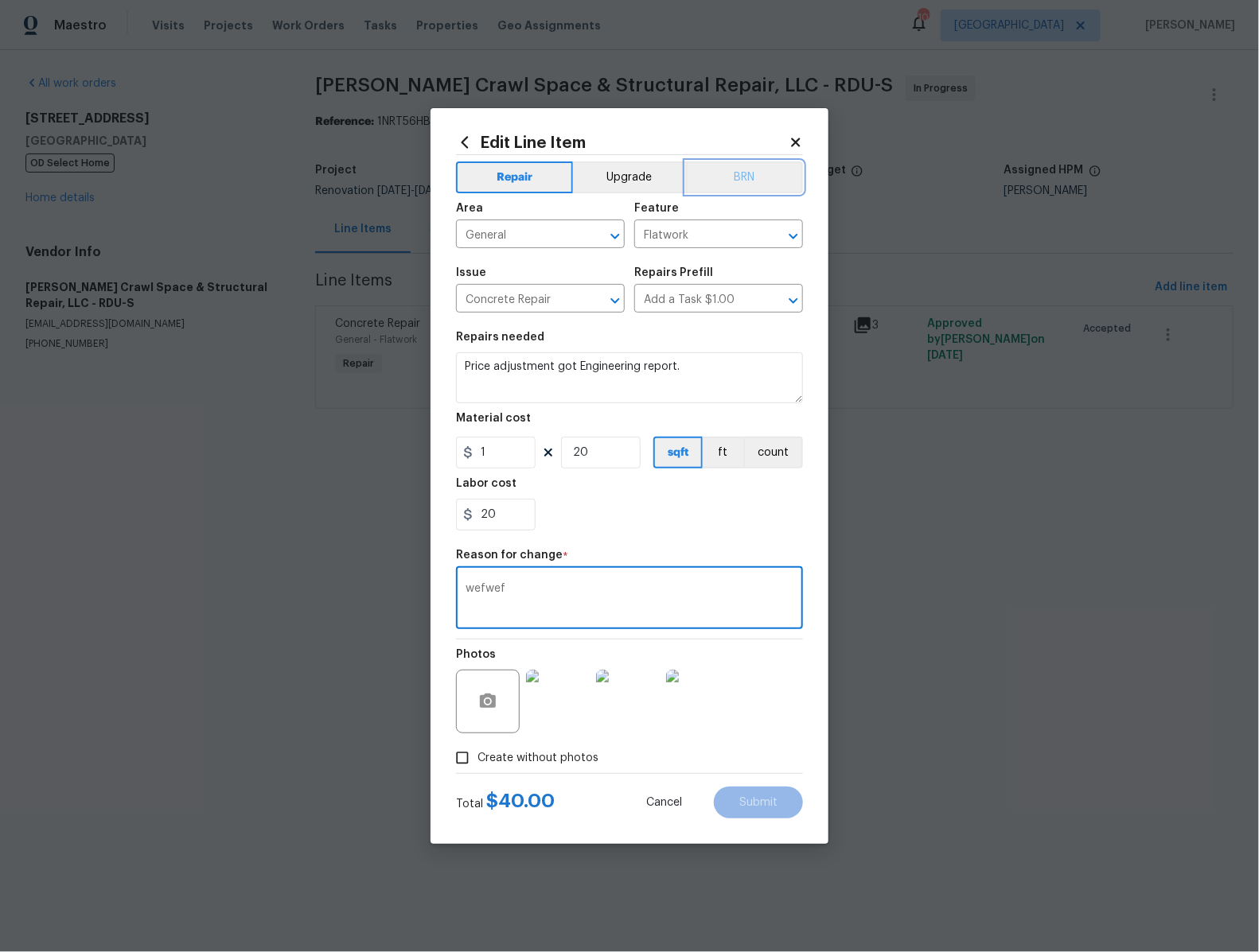
click at [739, 184] on button "BRN" at bounding box center [744, 178] width 117 height 32
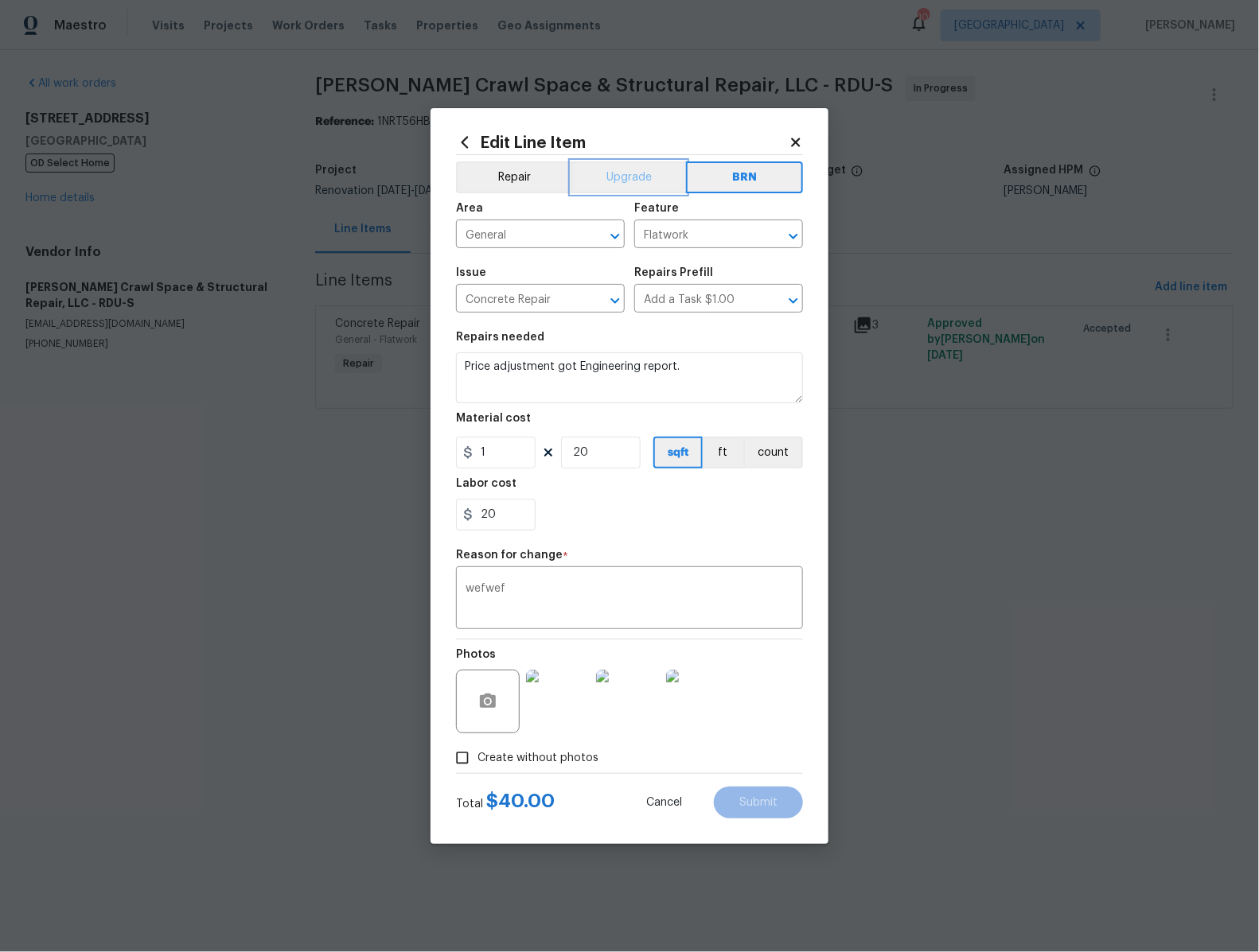
click at [637, 179] on button "Upgrade" at bounding box center [629, 178] width 115 height 32
click at [516, 180] on button "Repair" at bounding box center [514, 178] width 115 height 32
click at [800, 141] on icon at bounding box center [795, 142] width 8 height 8
